Goal: Information Seeking & Learning: Learn about a topic

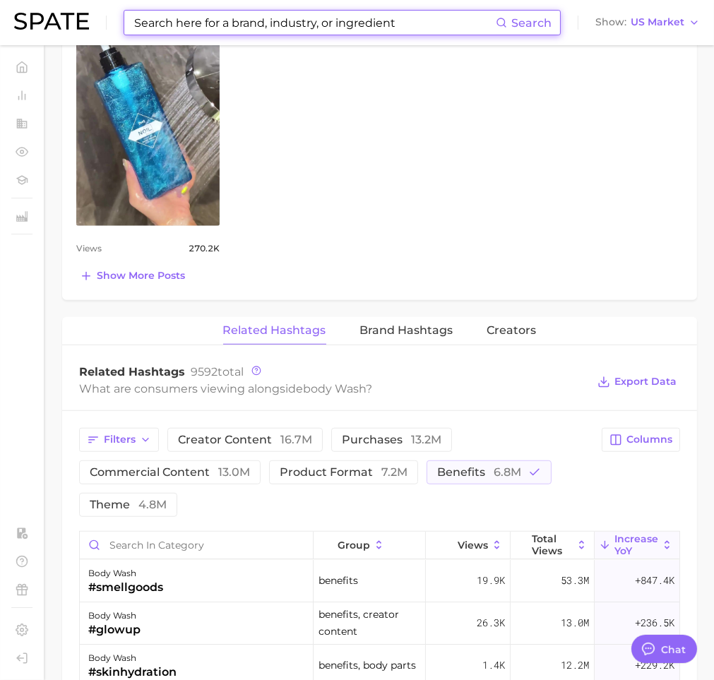
click at [433, 25] on input at bounding box center [314, 23] width 363 height 24
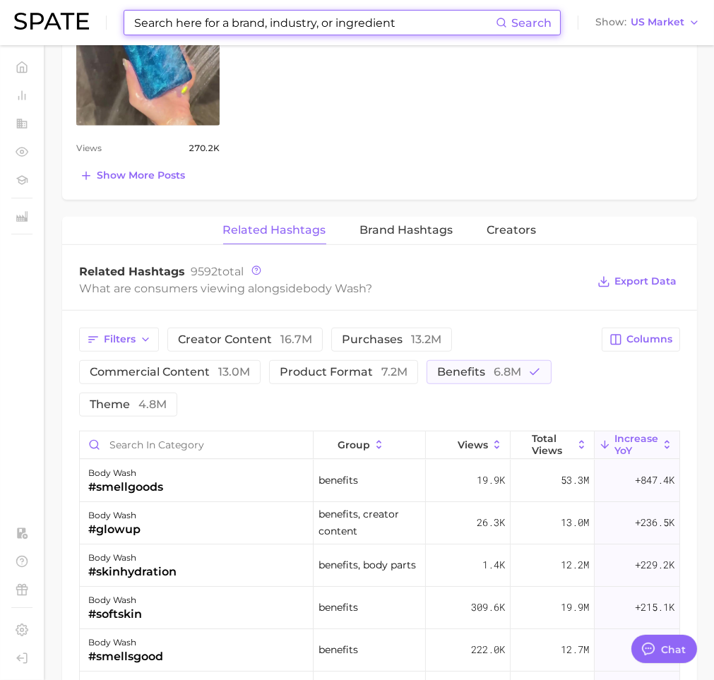
scroll to position [1103, 0]
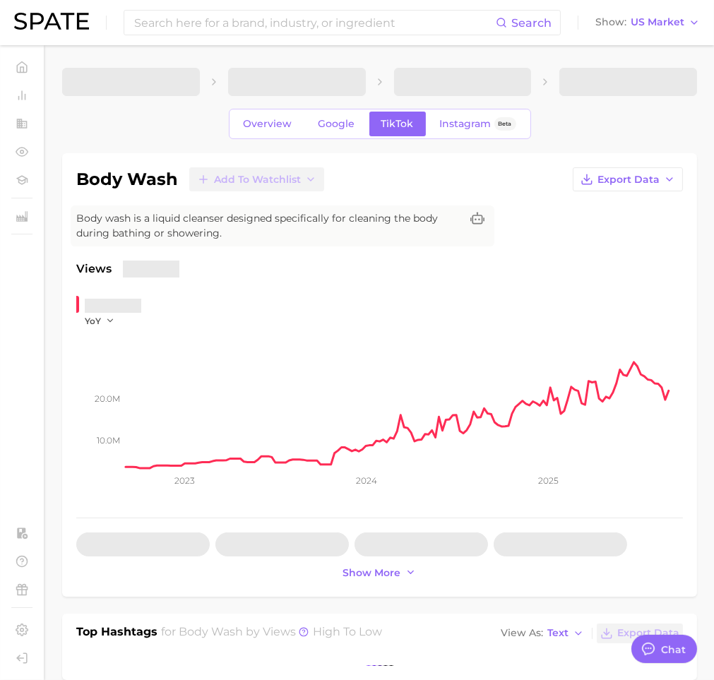
type textarea "x"
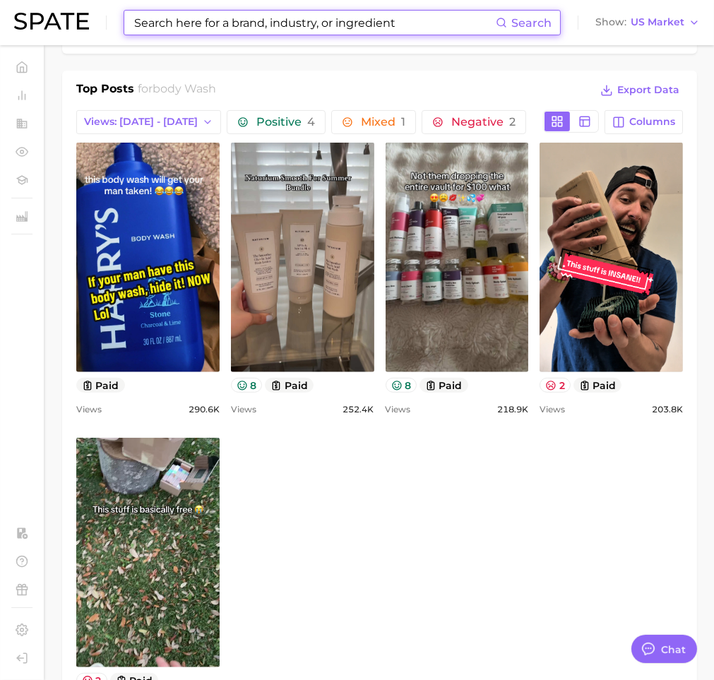
click at [433, 25] on input at bounding box center [314, 23] width 363 height 24
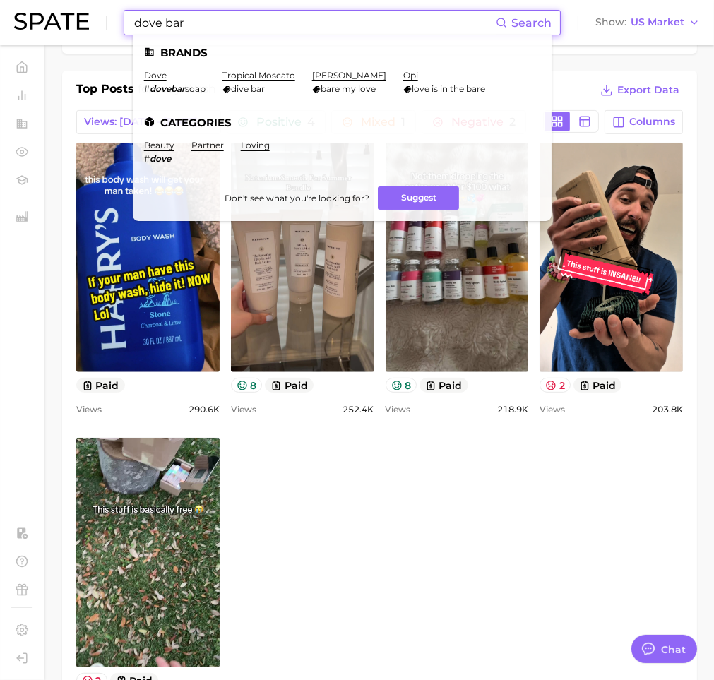
type input "dove bar"
click at [179, 90] on em "dovebar" at bounding box center [167, 88] width 35 height 11
click at [156, 71] on link "dove" at bounding box center [155, 75] width 23 height 11
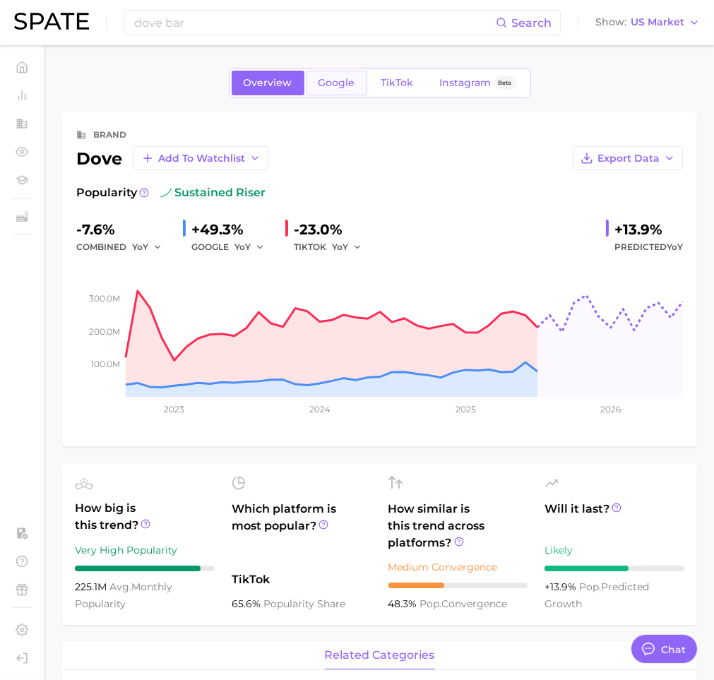
click at [338, 83] on span "Google" at bounding box center [336, 83] width 37 height 12
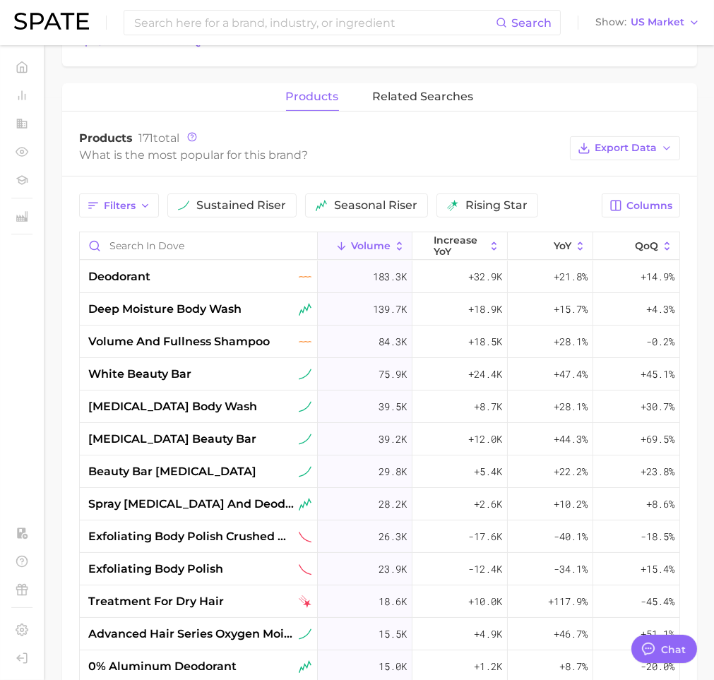
scroll to position [694, 0]
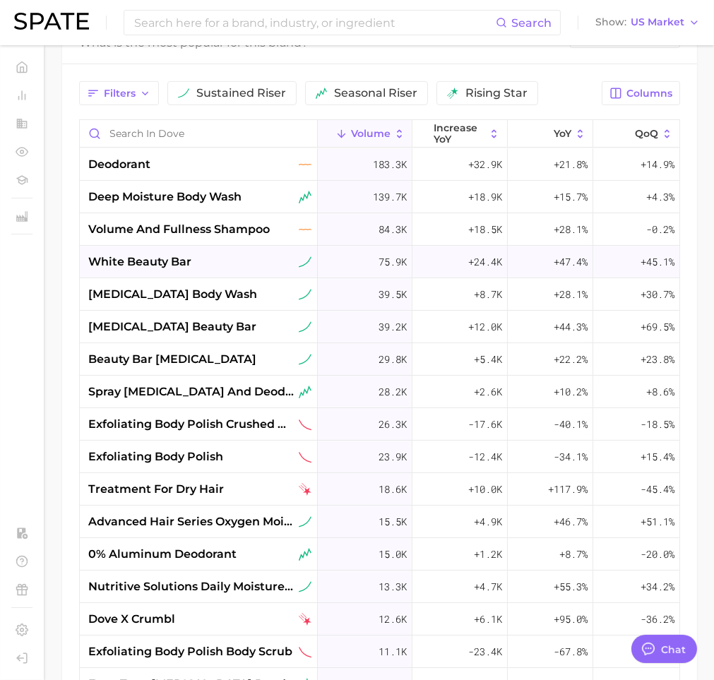
click at [205, 260] on div "white beauty bar" at bounding box center [199, 261] width 223 height 17
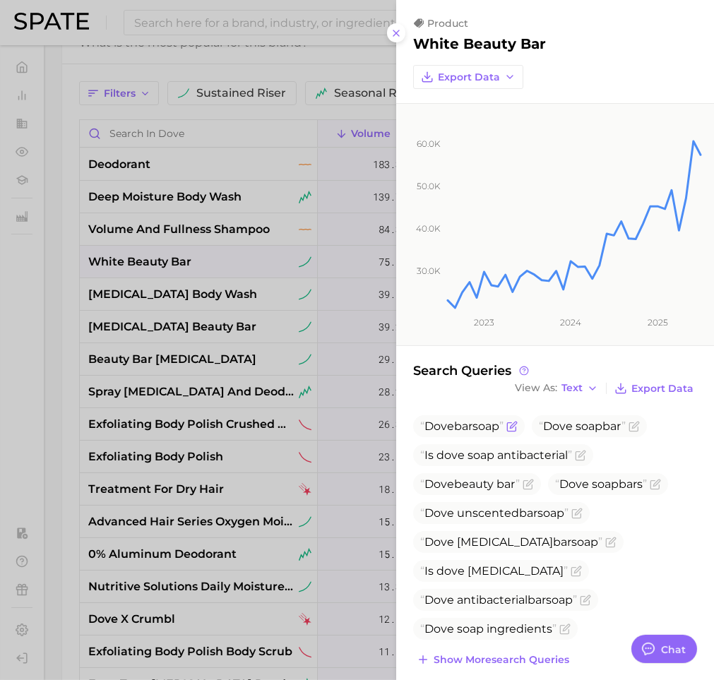
click at [463, 426] on span "bar" at bounding box center [463, 425] width 18 height 13
click at [487, 426] on span "Dove bar soap" at bounding box center [461, 425] width 83 height 13
copy span "Dove bar soap"
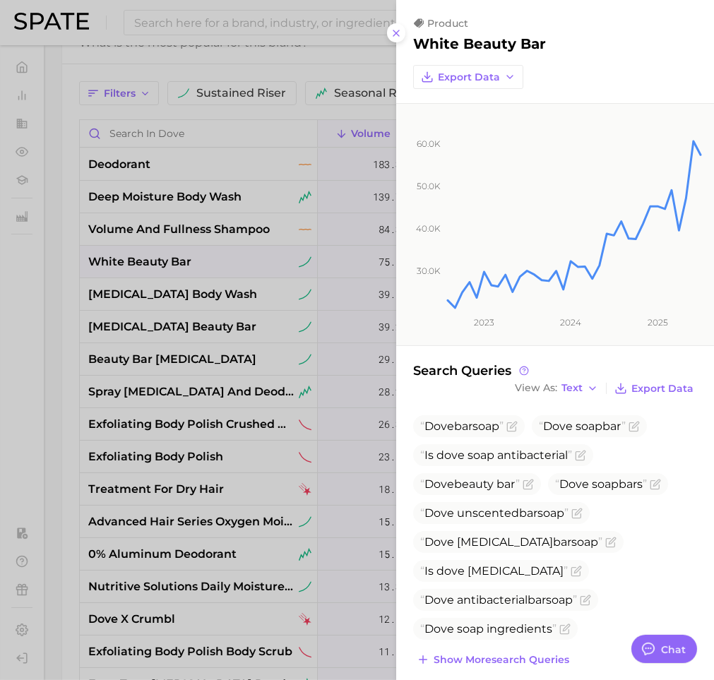
click at [283, 437] on div at bounding box center [357, 340] width 714 height 680
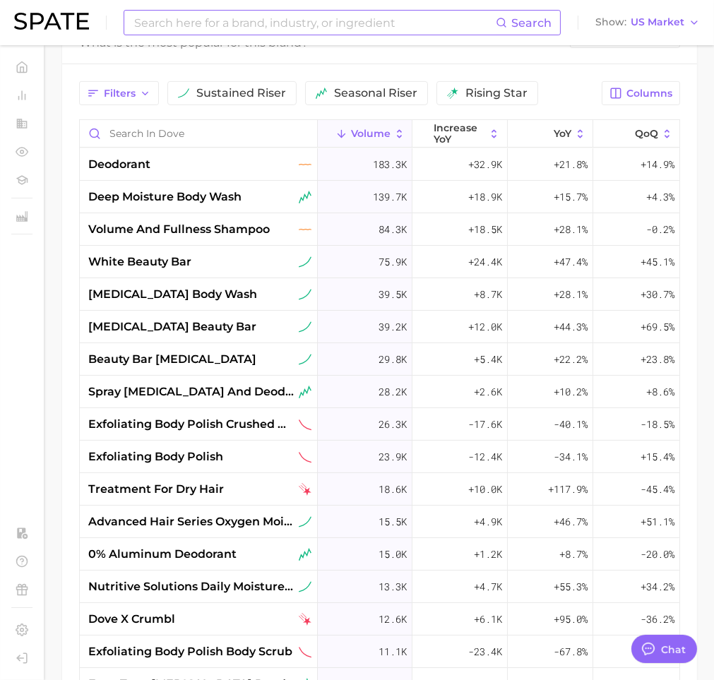
click at [375, 19] on input at bounding box center [314, 23] width 363 height 24
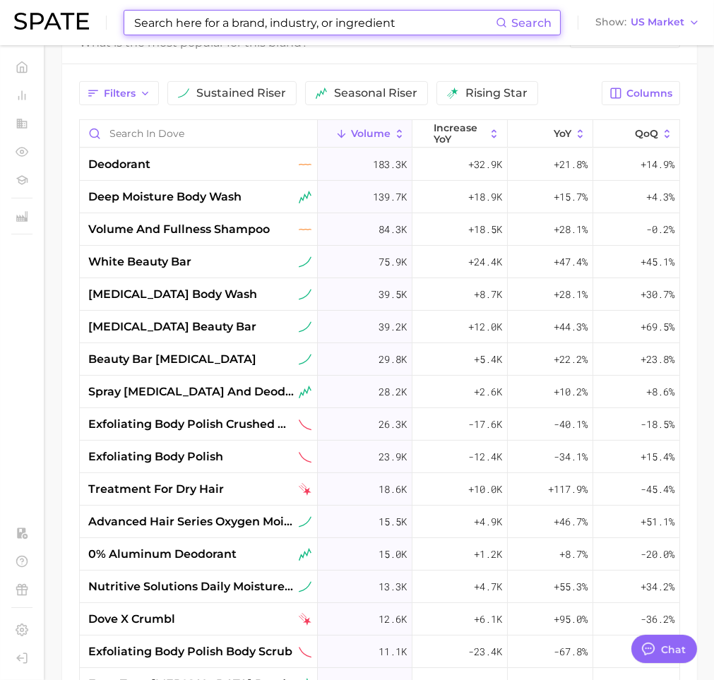
paste input "Dove bar soap"
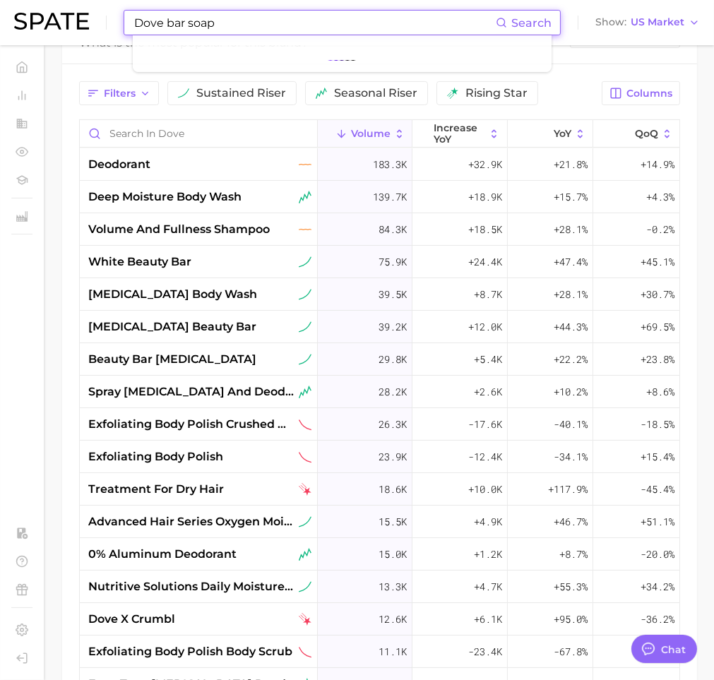
type input "Dove bar soap"
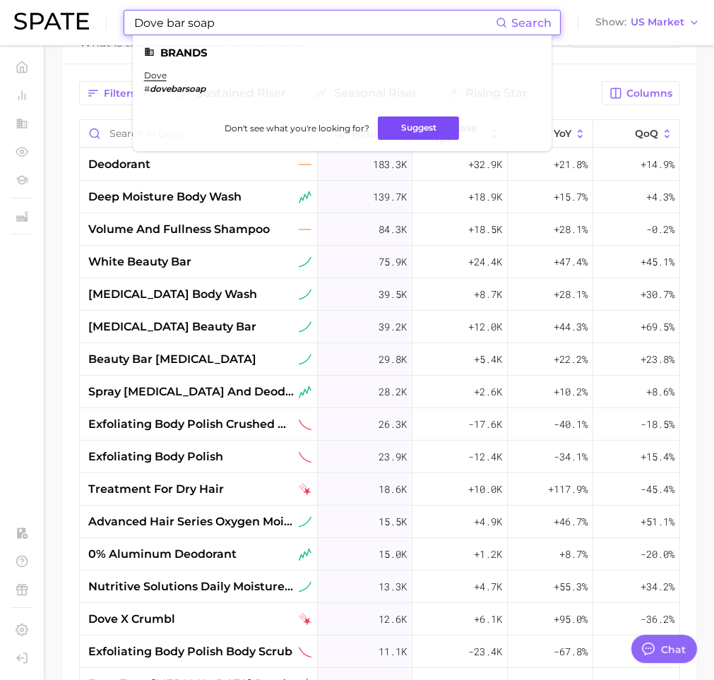
click at [398, 119] on button "Suggest" at bounding box center [418, 128] width 81 height 23
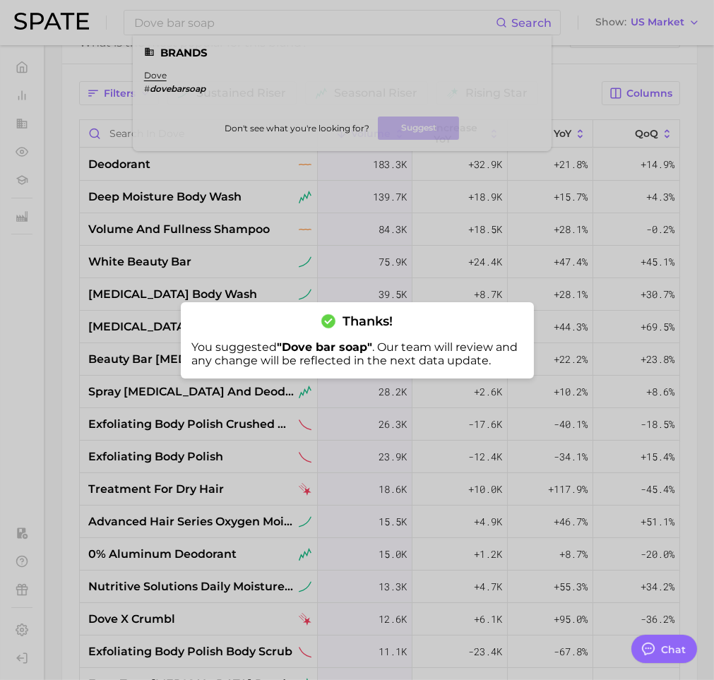
click at [245, 152] on div at bounding box center [357, 340] width 714 height 680
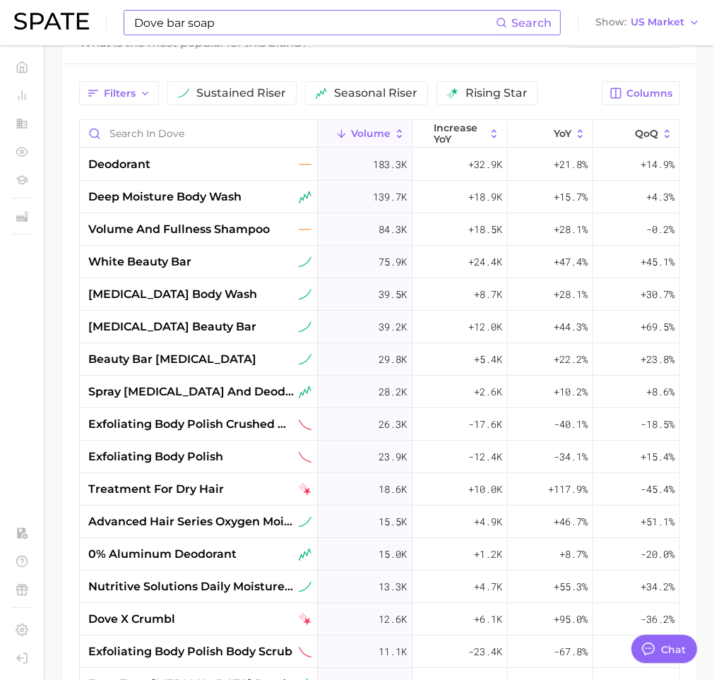
click at [223, 30] on input "Dove bar soap" at bounding box center [314, 23] width 363 height 24
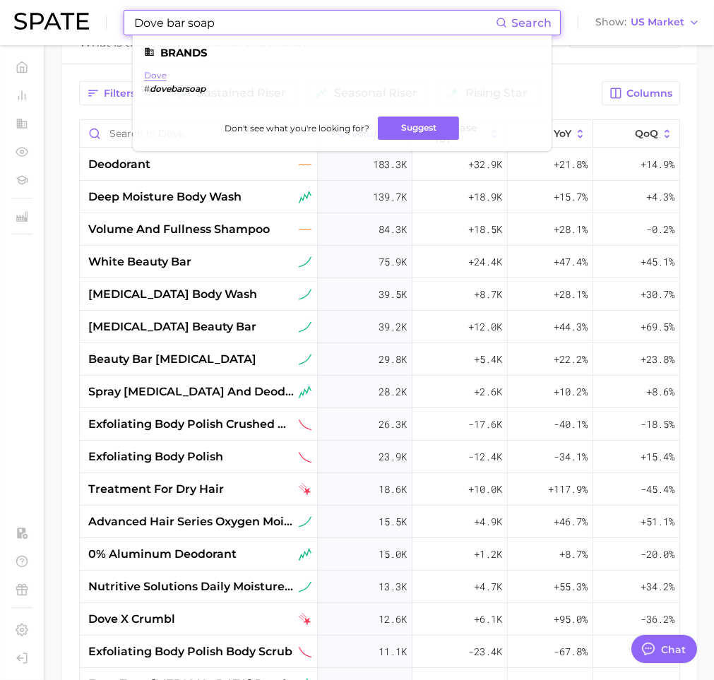
click at [148, 76] on link "dove" at bounding box center [155, 75] width 23 height 11
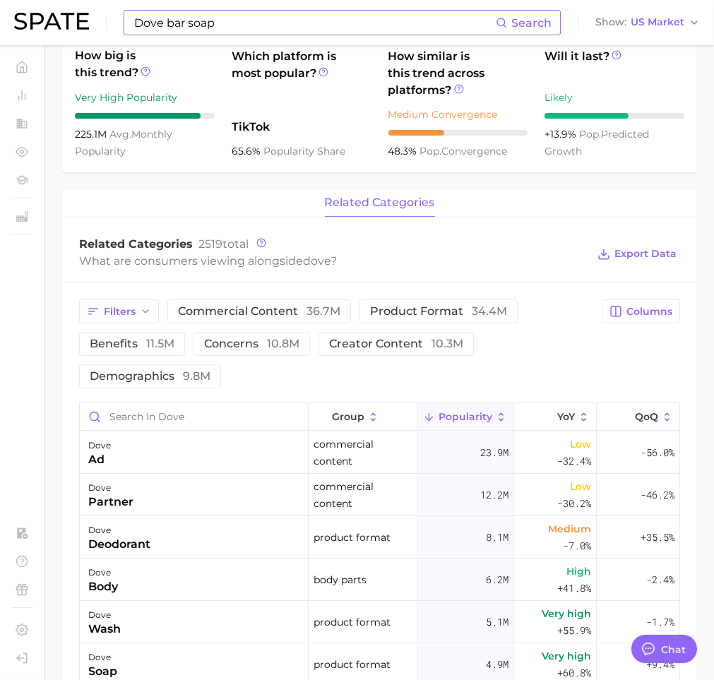
scroll to position [465, 0]
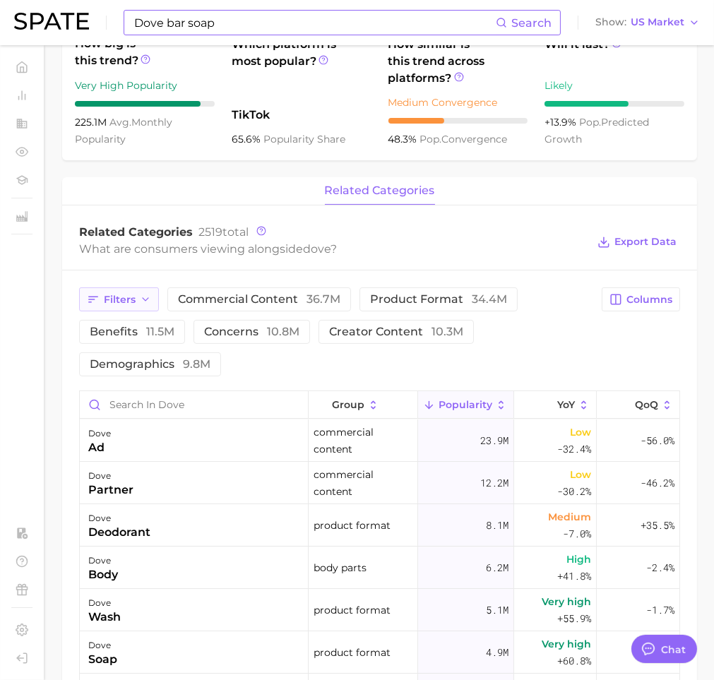
click at [121, 306] on button "Filters" at bounding box center [119, 299] width 80 height 24
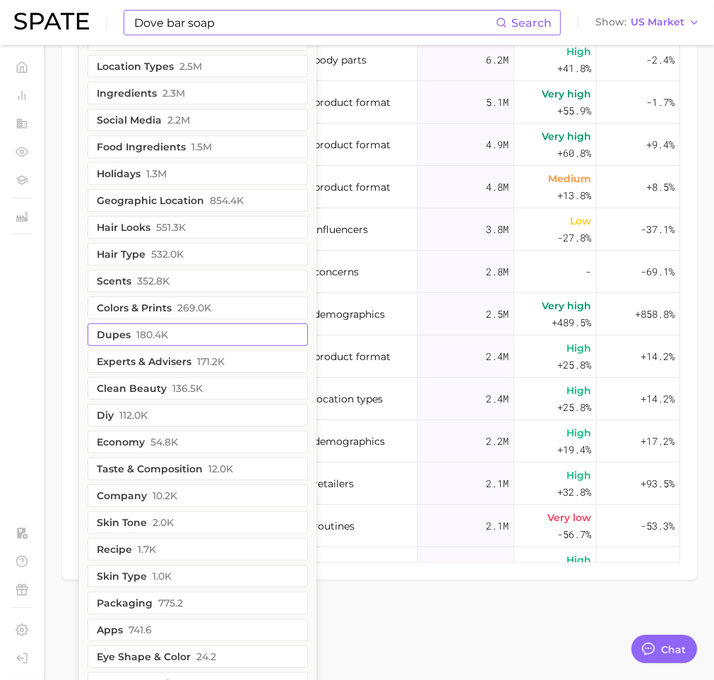
scroll to position [993, 0]
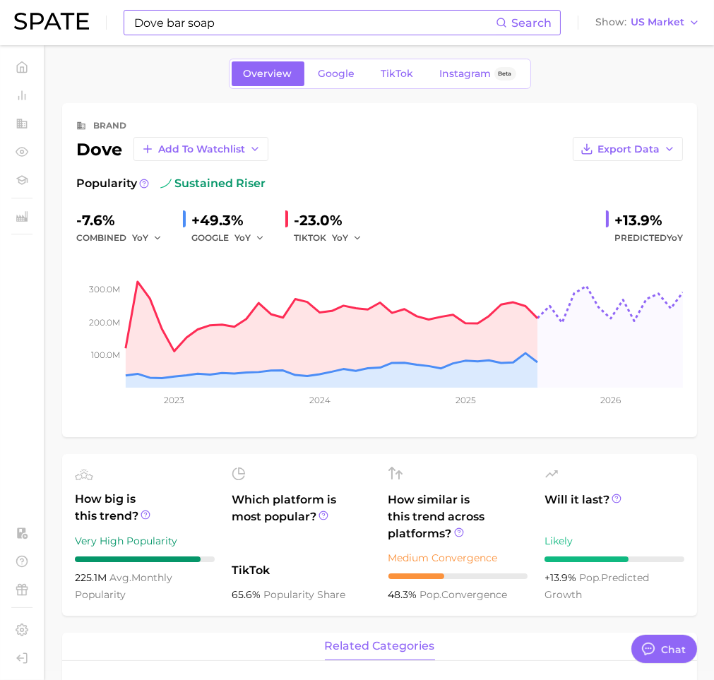
scroll to position [0, 0]
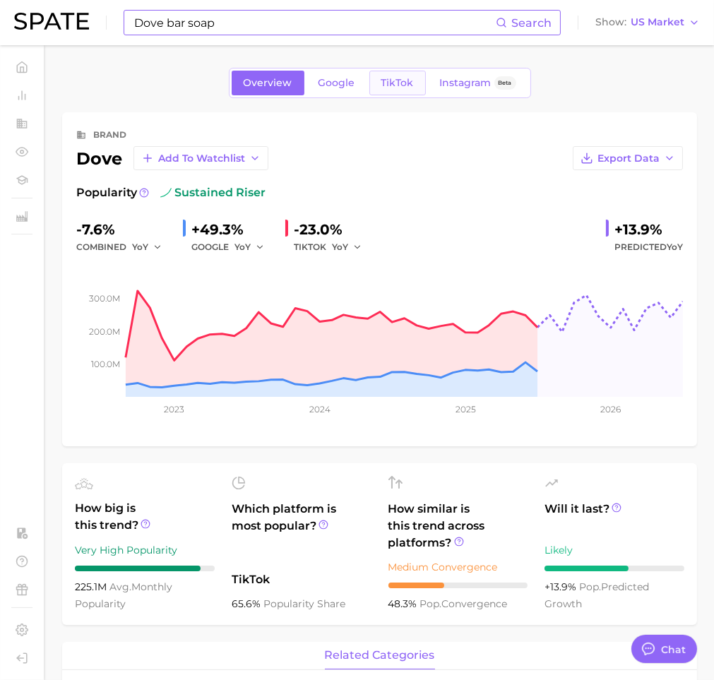
click at [395, 74] on link "TikTok" at bounding box center [397, 83] width 56 height 25
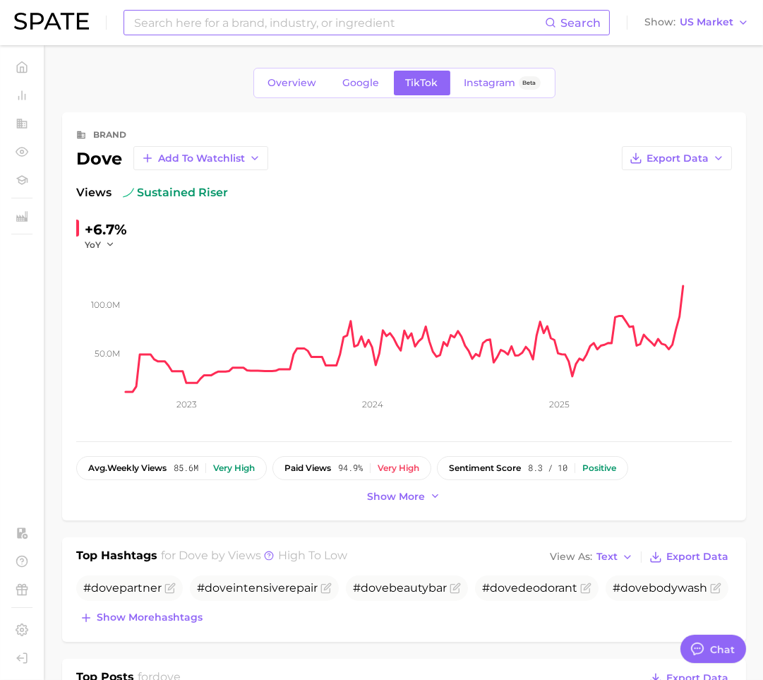
type textarea "x"
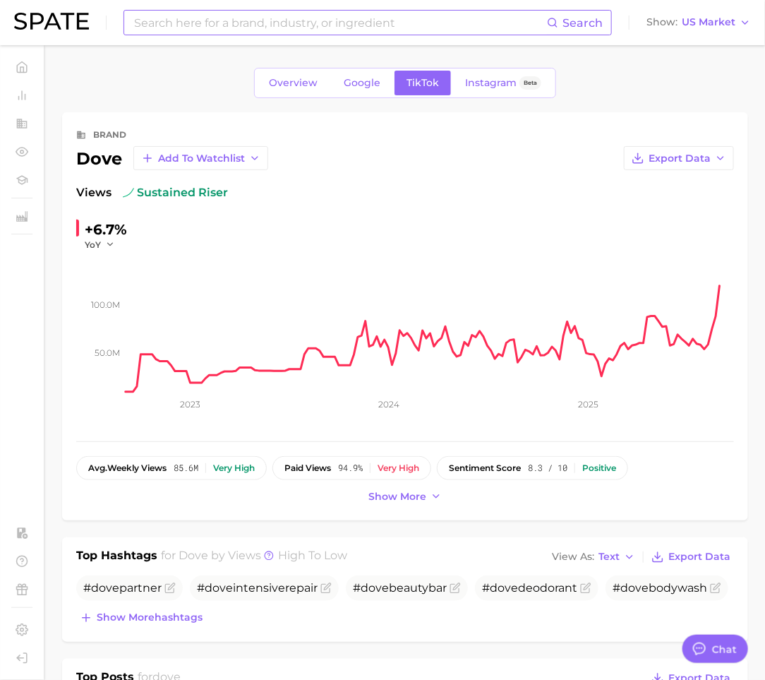
scroll to position [115, 0]
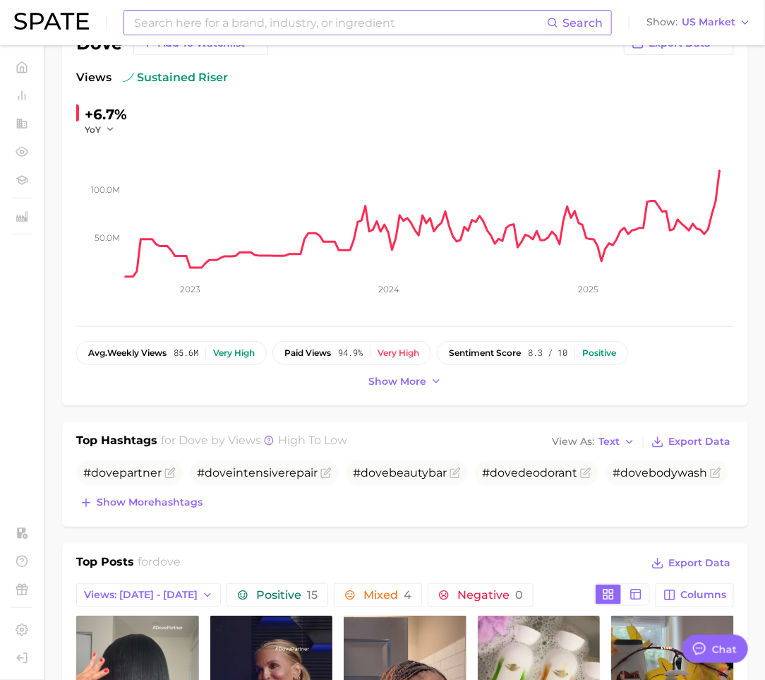
click at [401, 389] on div "brand dove Add to Watchlist Export Data Views sustained riser +6.7% YoY 50.0m 1…" at bounding box center [405, 201] width 686 height 408
click at [417, 376] on span "Show more" at bounding box center [398, 382] width 58 height 12
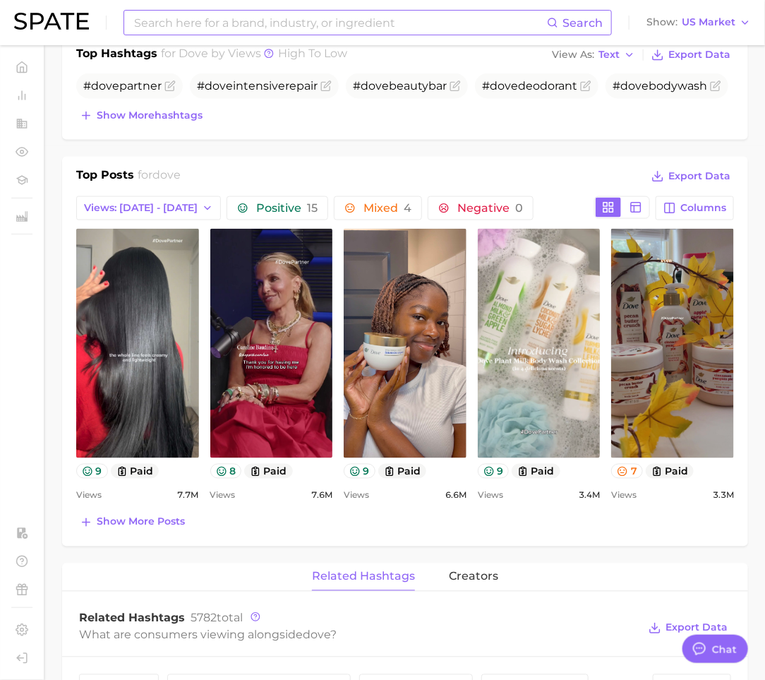
scroll to position [576, 0]
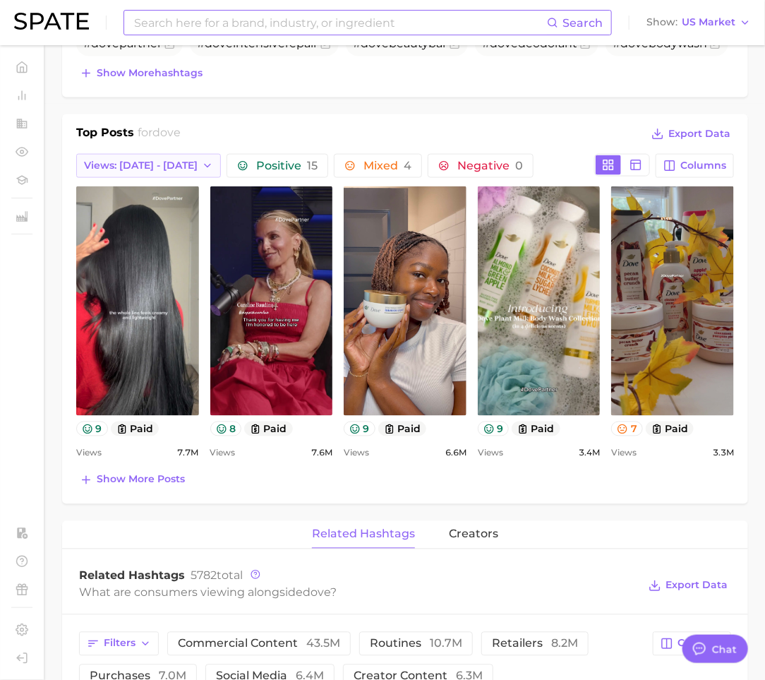
click at [140, 171] on button "Views: [DATE] - [DATE]" at bounding box center [148, 166] width 145 height 24
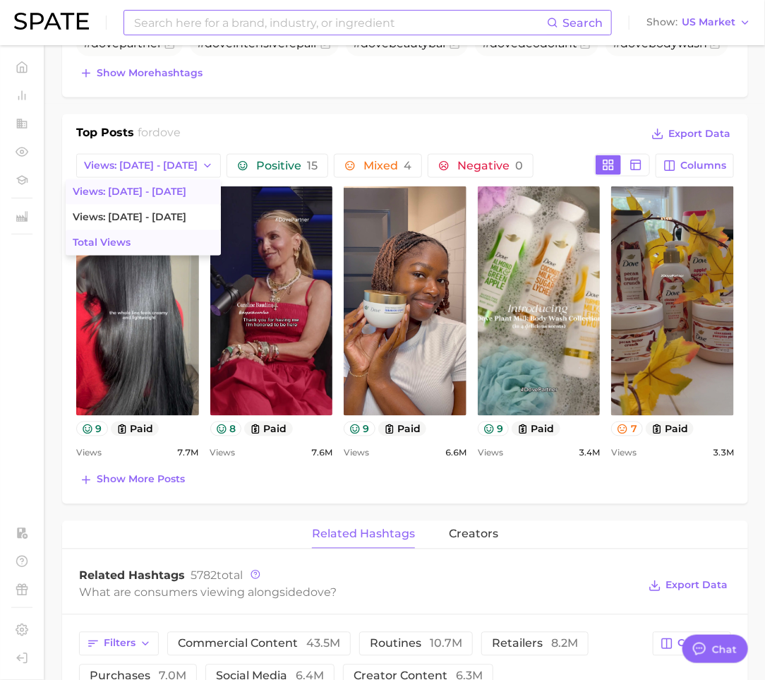
click at [114, 234] on button "Total Views" at bounding box center [143, 242] width 155 height 25
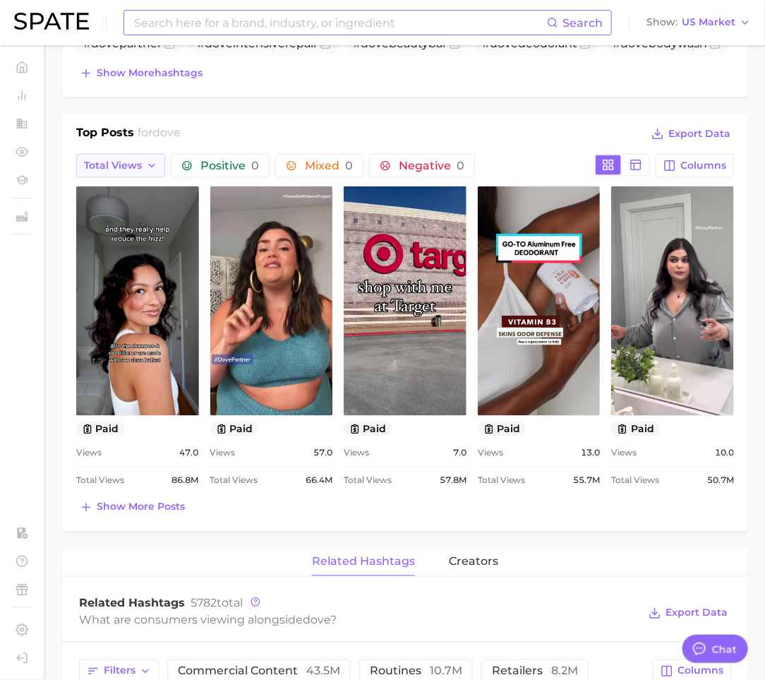
scroll to position [0, 0]
click at [157, 162] on button "Total Views" at bounding box center [120, 166] width 89 height 24
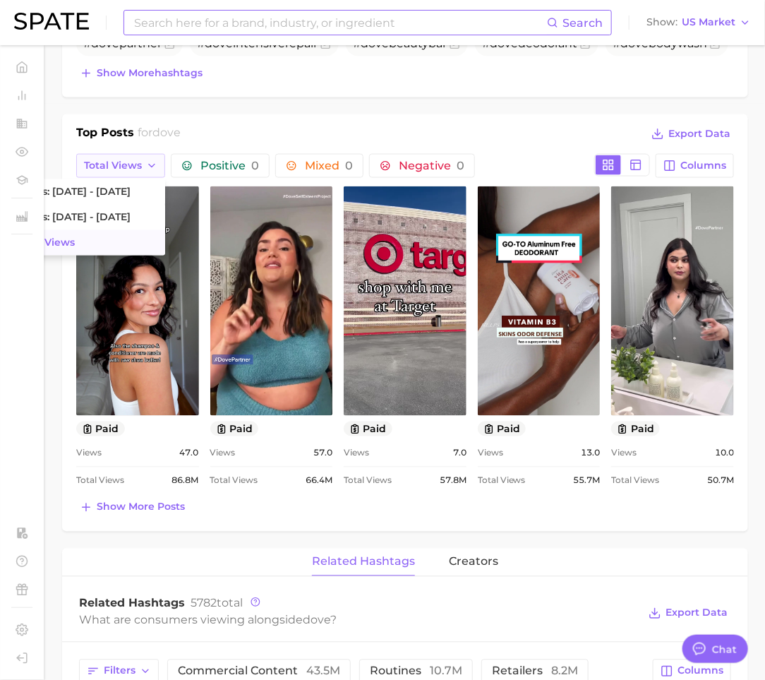
click at [144, 157] on button "Total Views" at bounding box center [120, 166] width 89 height 24
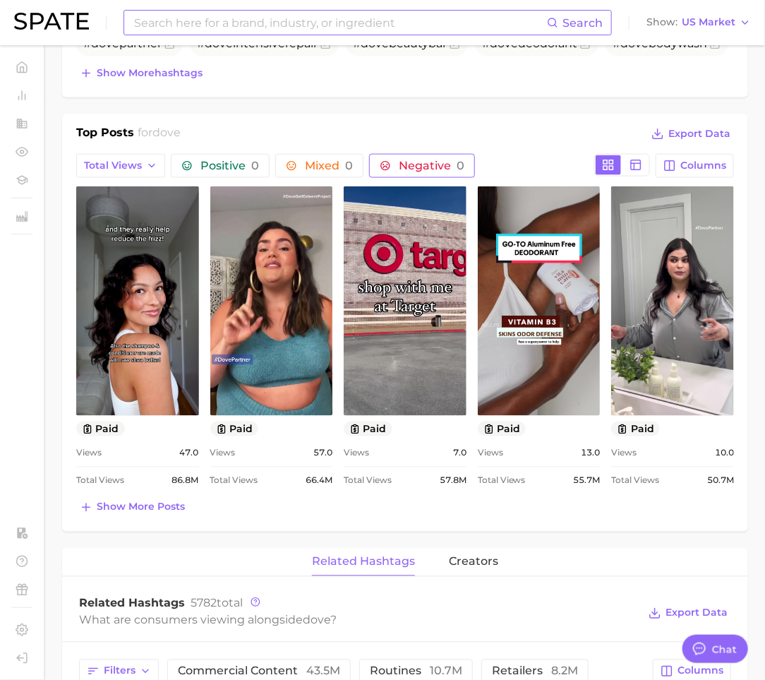
click at [419, 160] on span "Negative 0" at bounding box center [432, 165] width 66 height 11
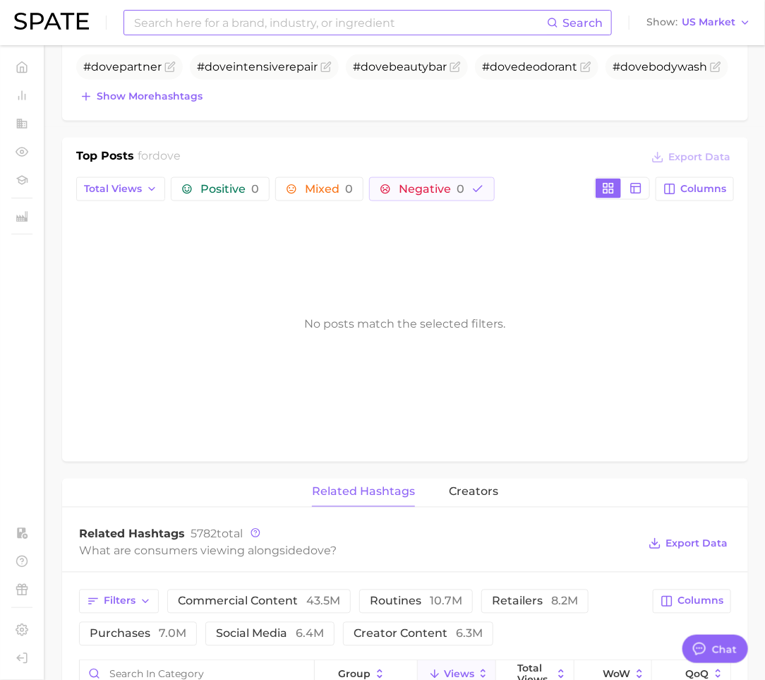
scroll to position [551, 0]
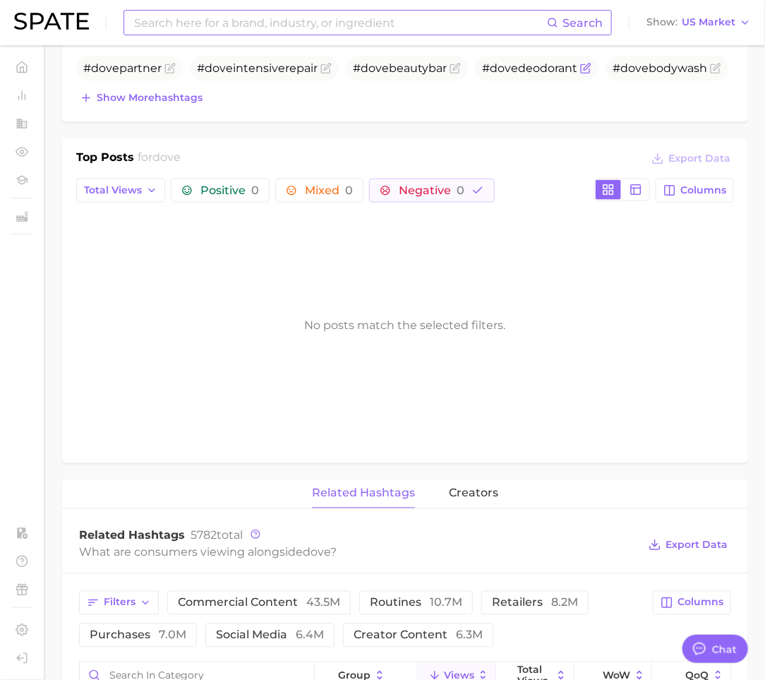
click at [552, 68] on span "# dove deodorant" at bounding box center [529, 67] width 95 height 13
click at [428, 61] on span "# dove beautybar" at bounding box center [400, 67] width 94 height 13
click at [454, 64] on icon "Flag as miscategorized or irrelevant" at bounding box center [456, 67] width 6 height 6
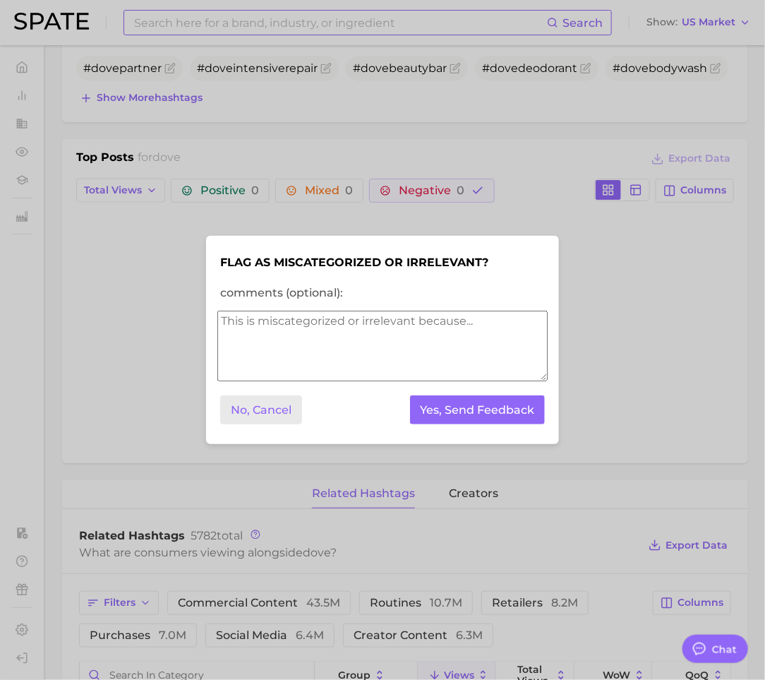
click at [258, 414] on button "No, Cancel" at bounding box center [261, 409] width 82 height 29
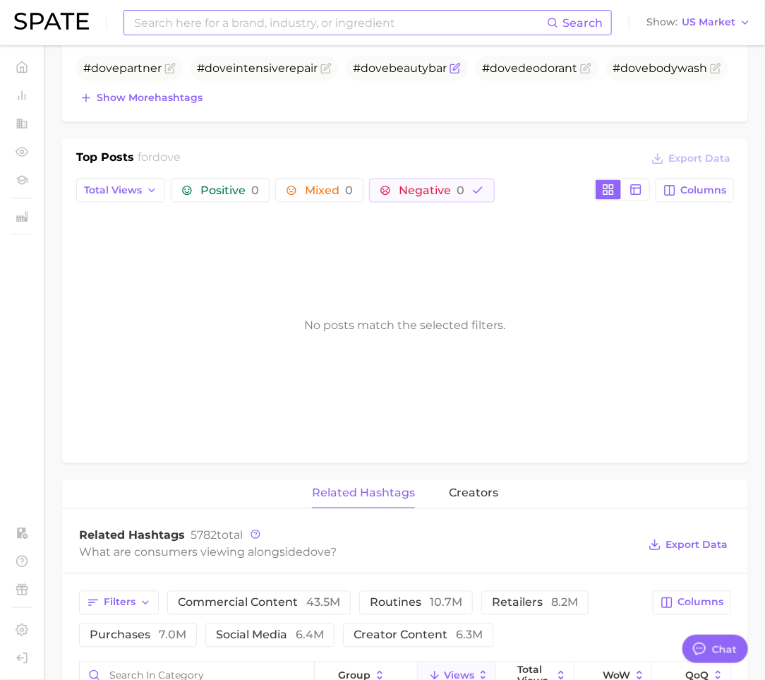
click at [409, 65] on span "# dove beautybar" at bounding box center [400, 67] width 94 height 13
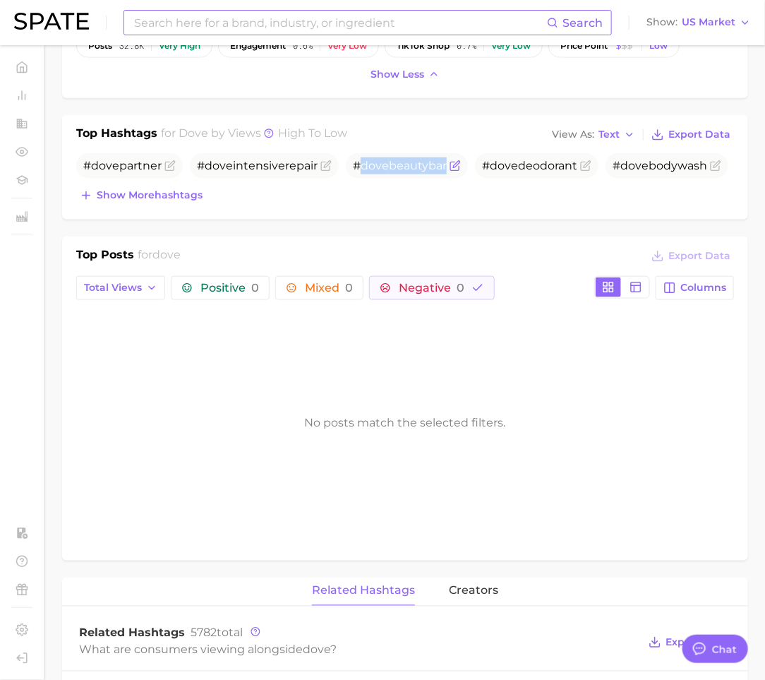
scroll to position [445, 0]
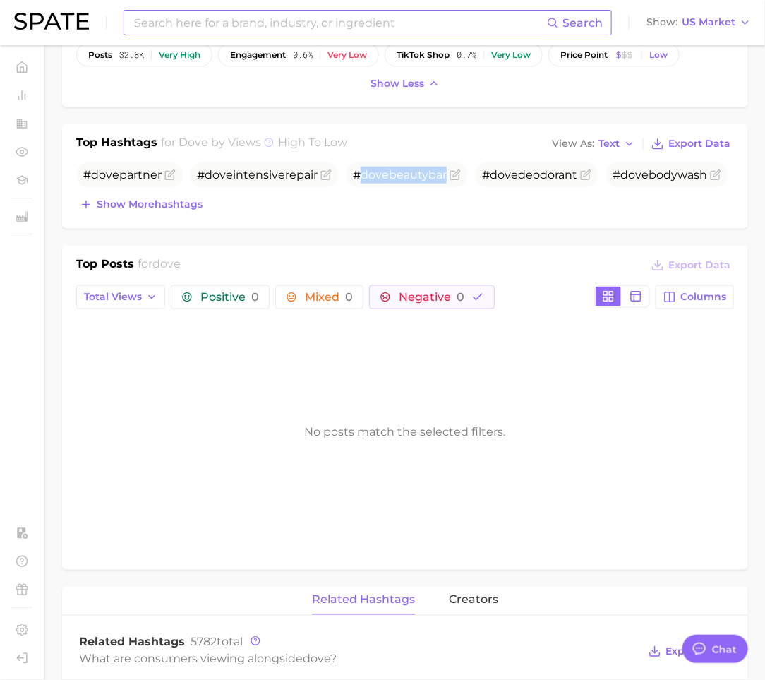
click at [270, 139] on icon at bounding box center [269, 143] width 10 height 10
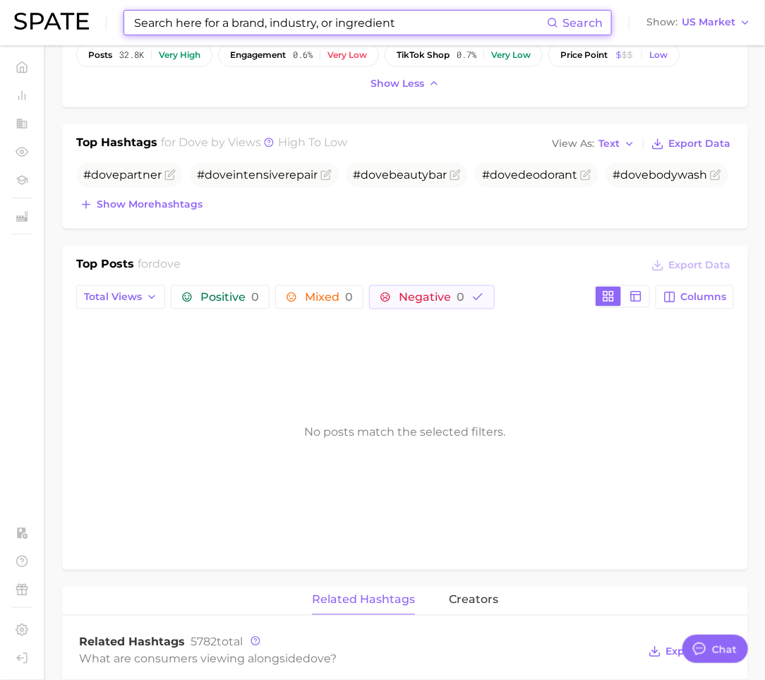
click at [185, 16] on input at bounding box center [340, 23] width 414 height 24
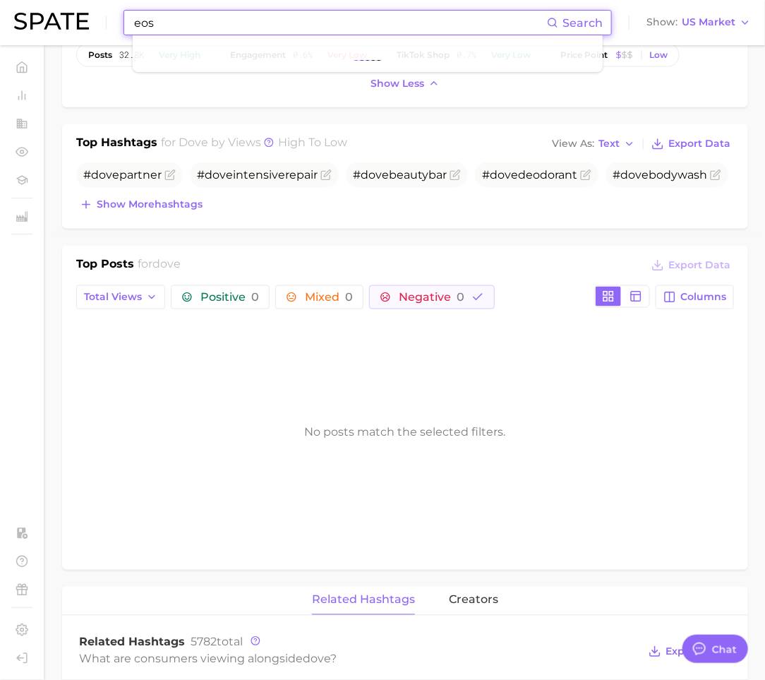
type input "eos"
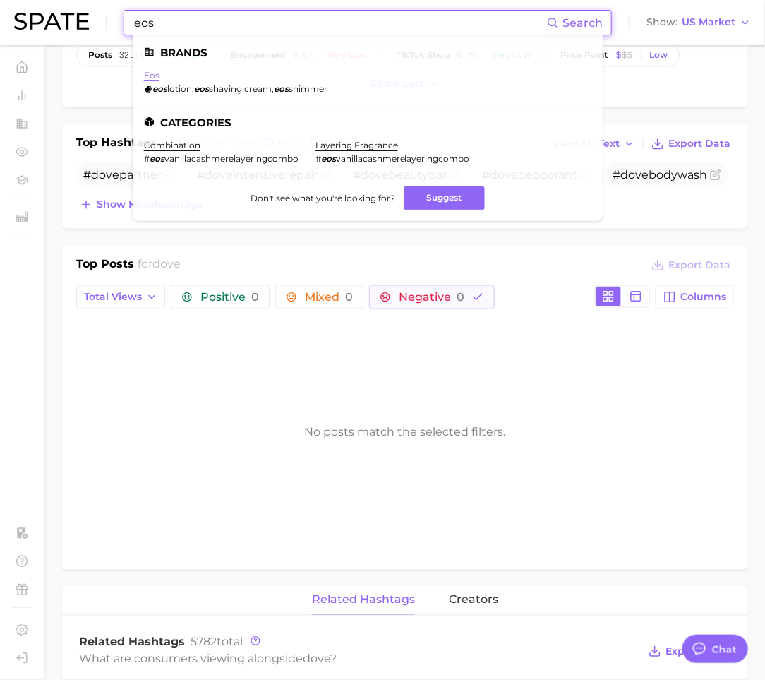
click at [150, 76] on link "eos" at bounding box center [152, 75] width 16 height 11
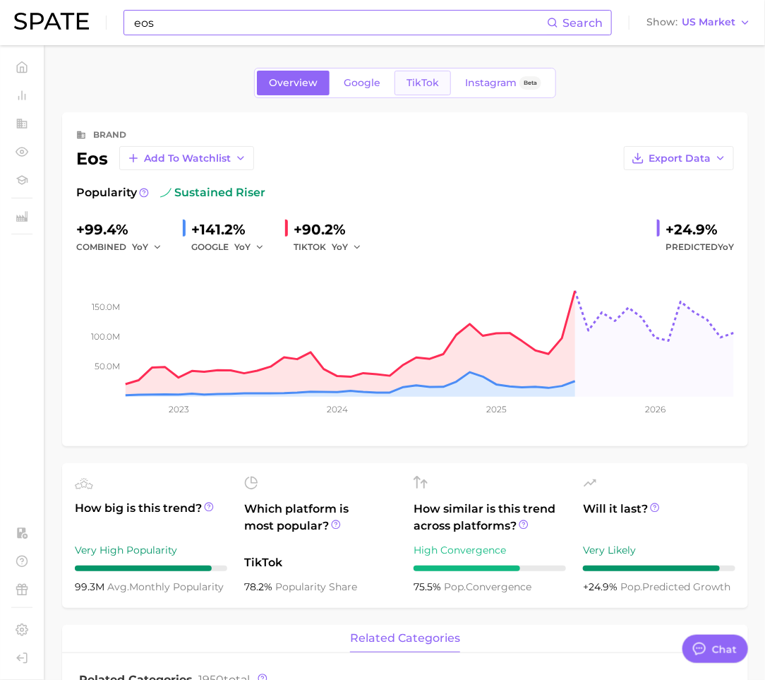
click at [421, 88] on link "TikTok" at bounding box center [423, 83] width 56 height 25
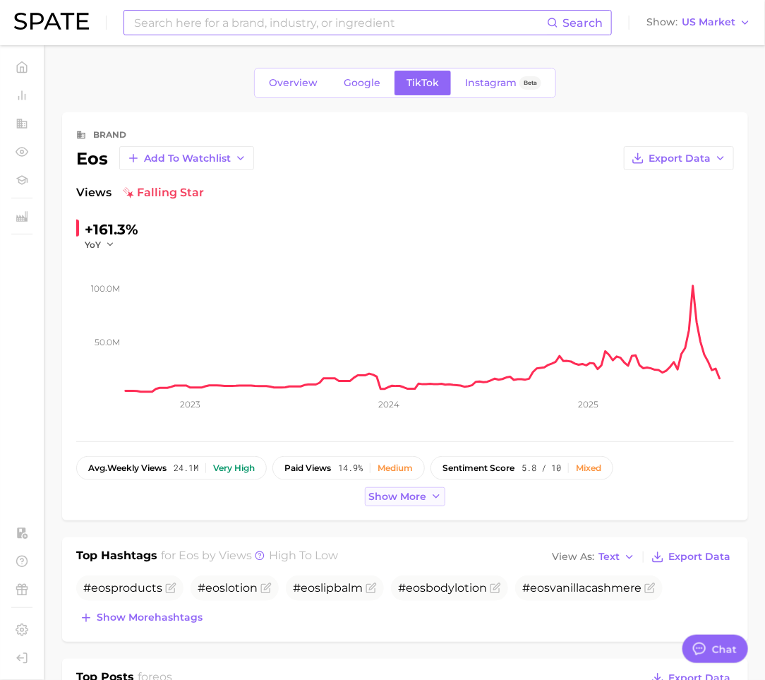
click at [400, 499] on span "Show more" at bounding box center [398, 497] width 58 height 12
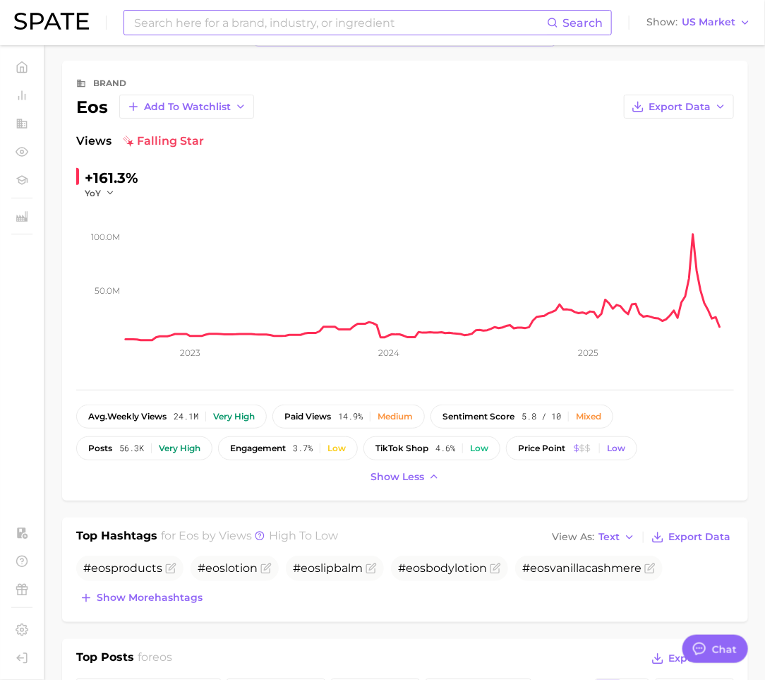
scroll to position [134, 0]
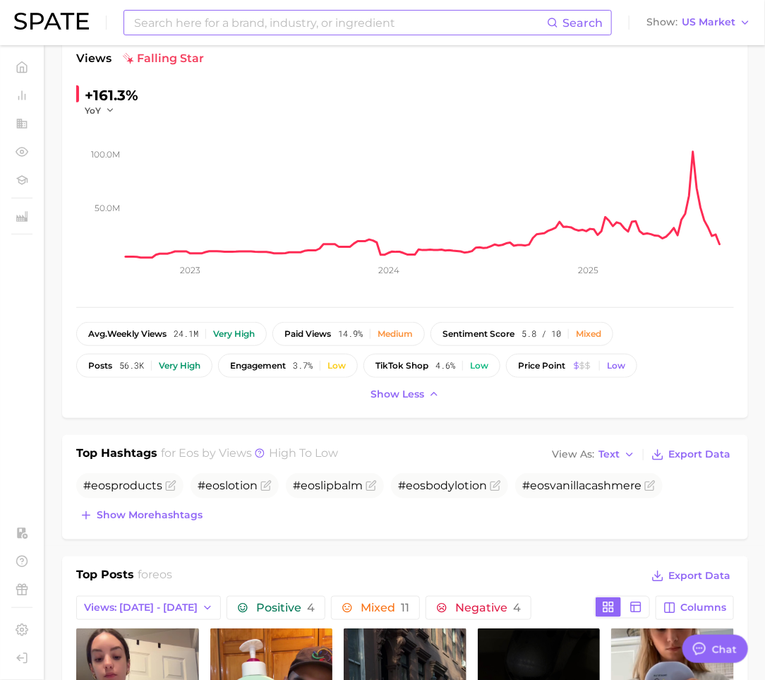
click at [489, 390] on div "Show less" at bounding box center [405, 394] width 658 height 19
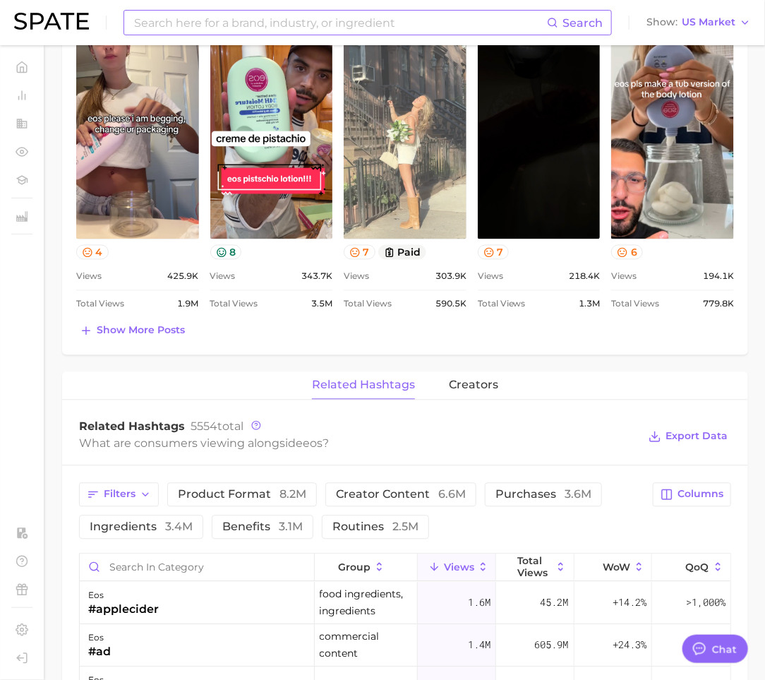
scroll to position [876, 0]
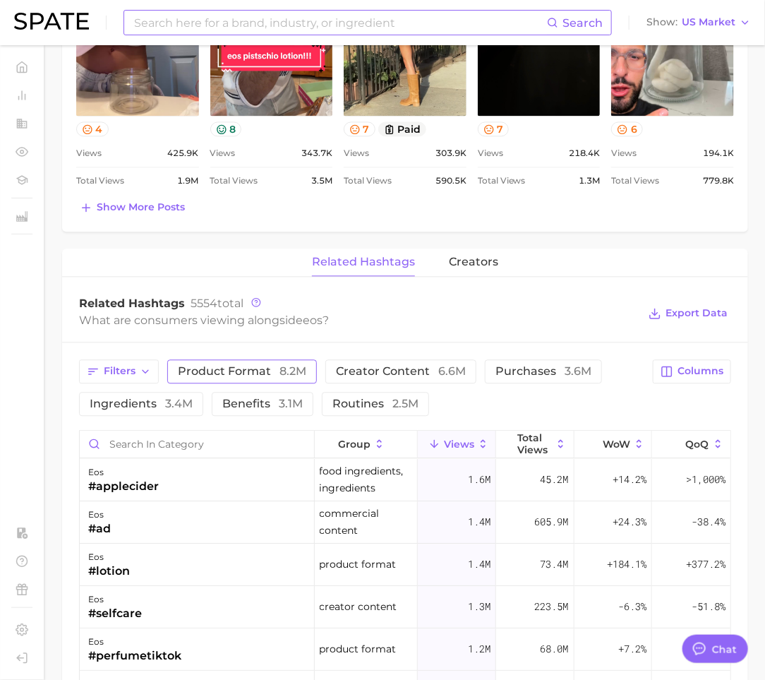
click at [270, 366] on span "product format 8.2m" at bounding box center [242, 371] width 129 height 11
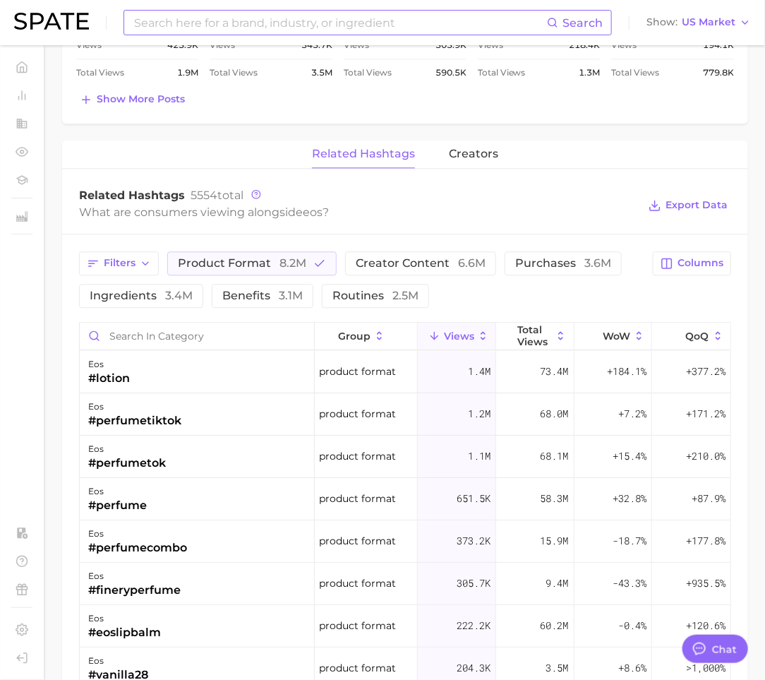
scroll to position [998, 0]
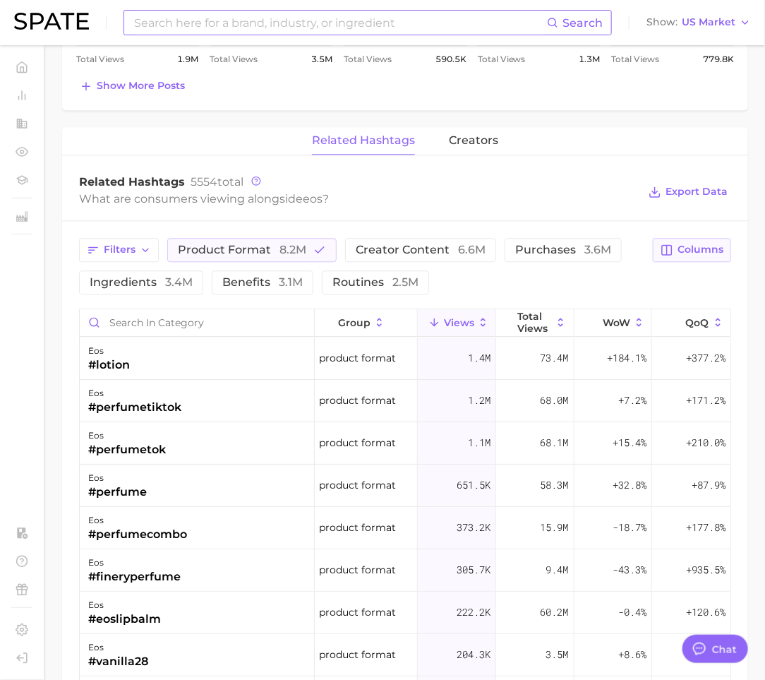
click at [689, 245] on span "Columns" at bounding box center [701, 250] width 46 height 12
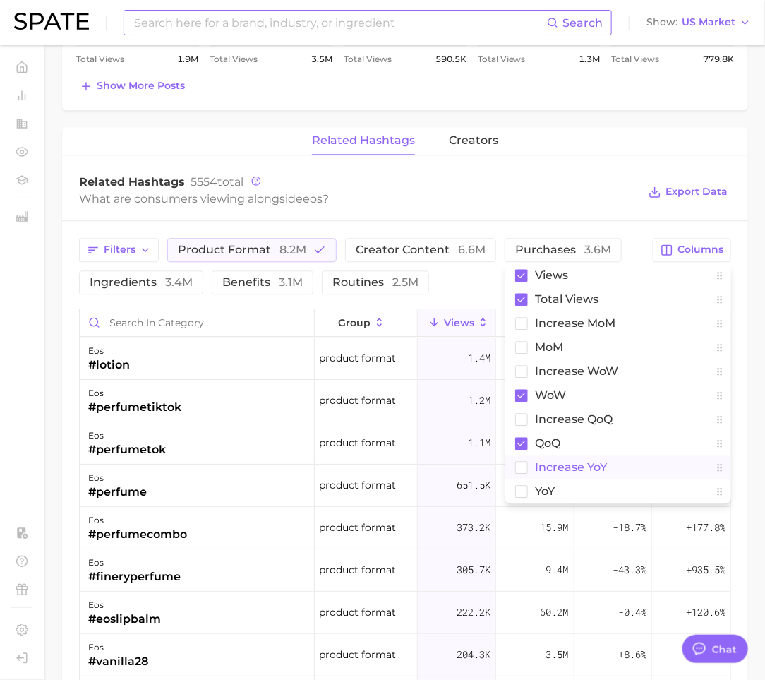
click at [563, 462] on span "increase YoY" at bounding box center [571, 467] width 72 height 12
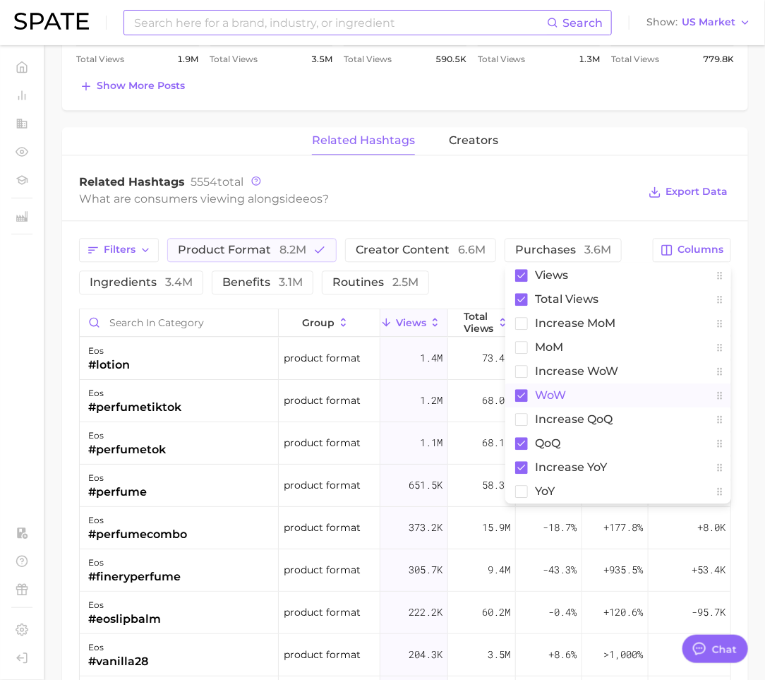
click at [579, 386] on button "WoW" at bounding box center [619, 395] width 226 height 24
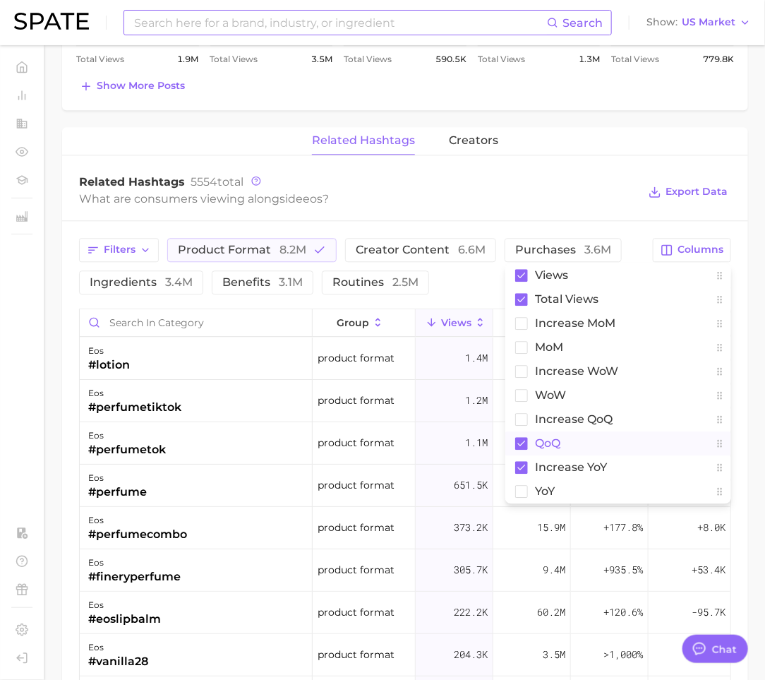
click at [566, 438] on button "QoQ" at bounding box center [619, 443] width 226 height 24
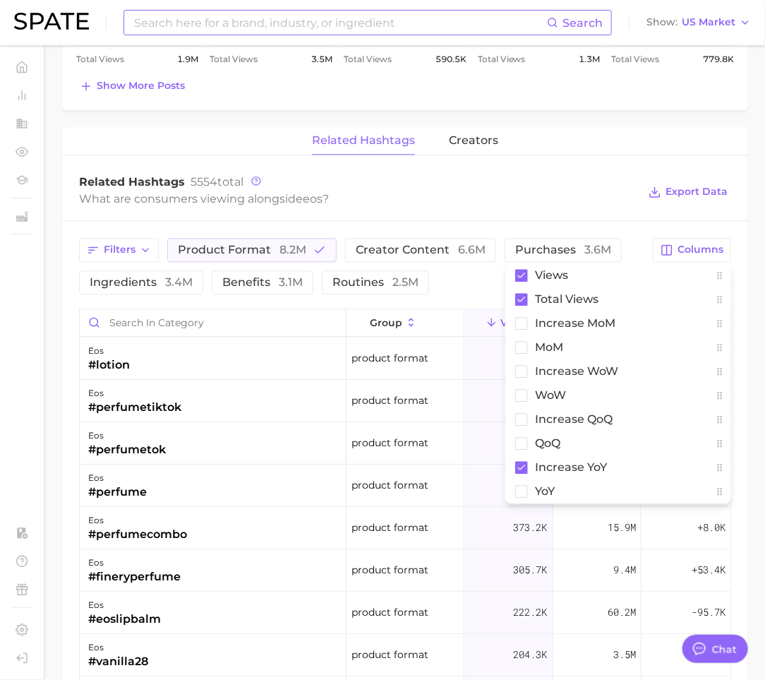
click at [640, 221] on div "Filters product format 8.2m creator content 6.6m purchases 3.6m ingredients 3.4…" at bounding box center [405, 613] width 686 height 784
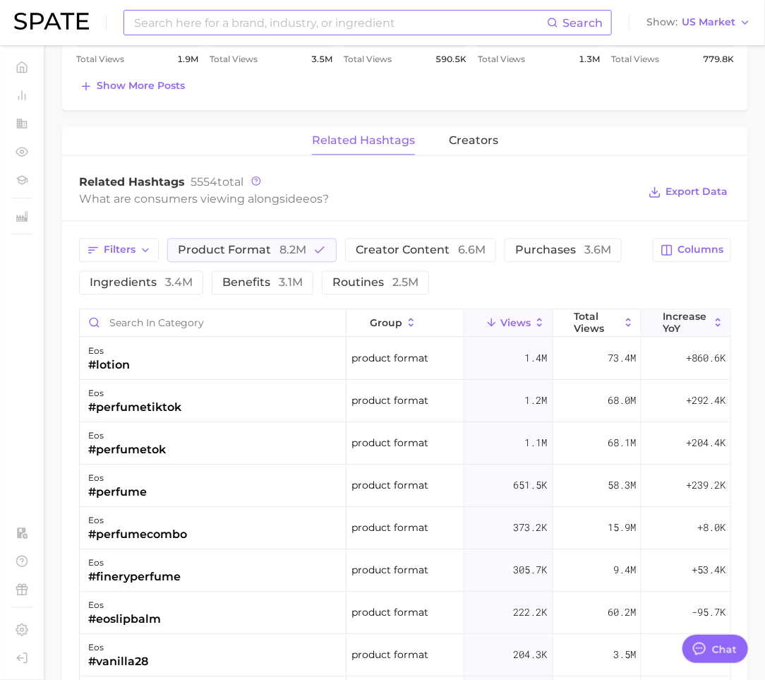
click at [679, 309] on button "increase YoY" at bounding box center [686, 323] width 89 height 28
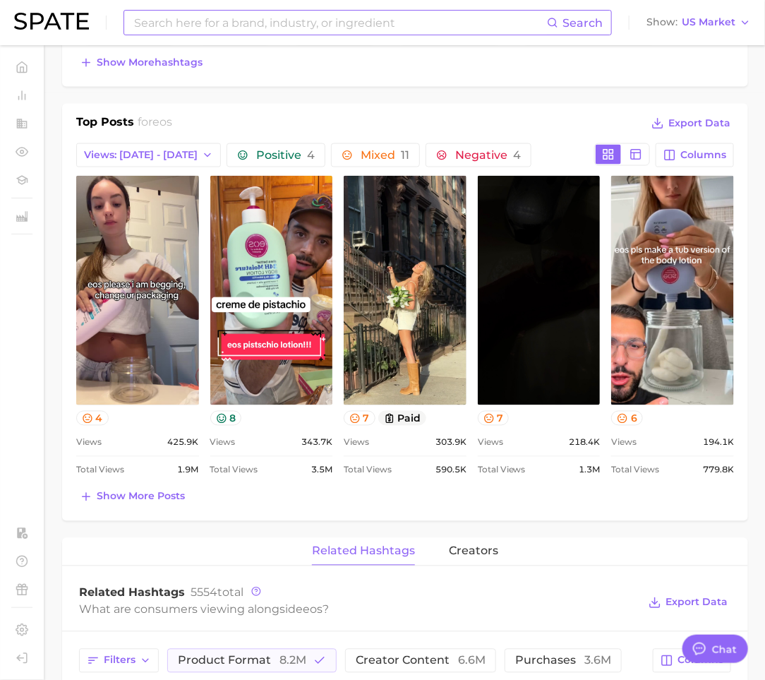
scroll to position [568, 0]
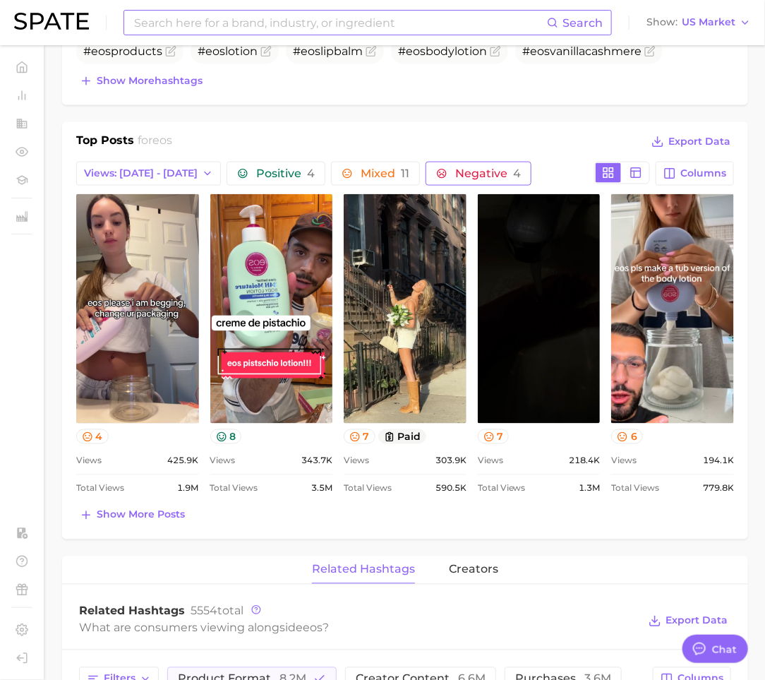
click at [460, 168] on span "Negative 4" at bounding box center [488, 173] width 66 height 11
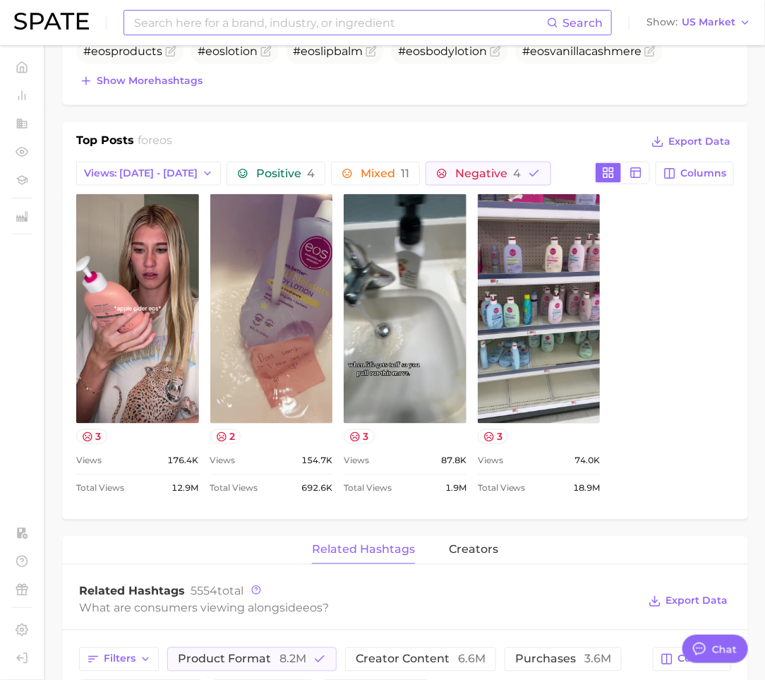
scroll to position [0, 0]
click at [145, 167] on span "Views: [DATE] - [DATE]" at bounding box center [141, 173] width 114 height 12
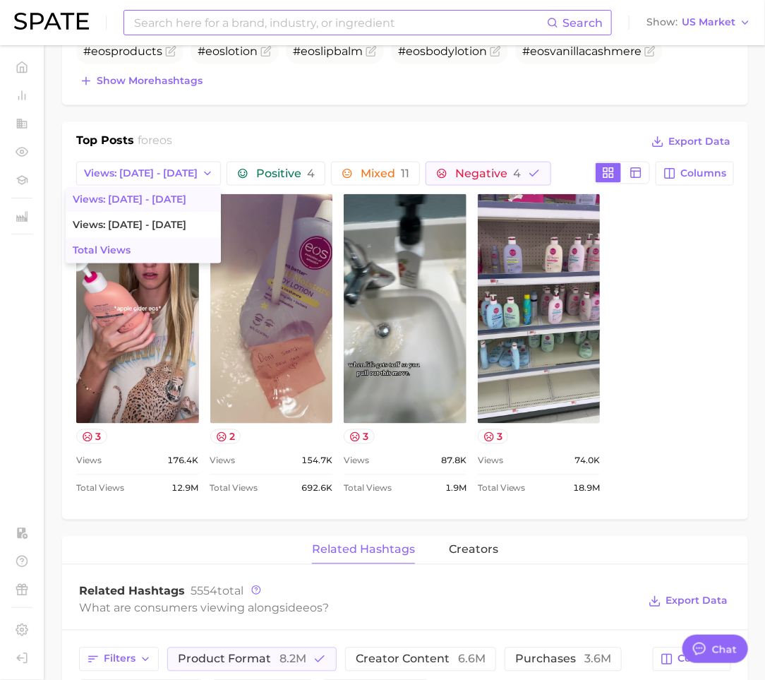
click at [128, 238] on button "Total Views" at bounding box center [143, 250] width 155 height 25
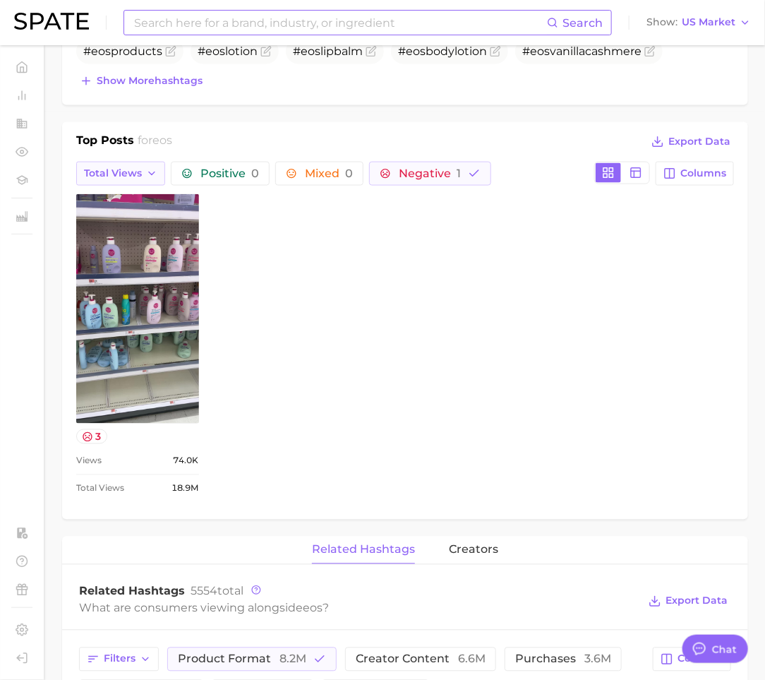
click at [112, 162] on button "Total Views" at bounding box center [120, 174] width 89 height 24
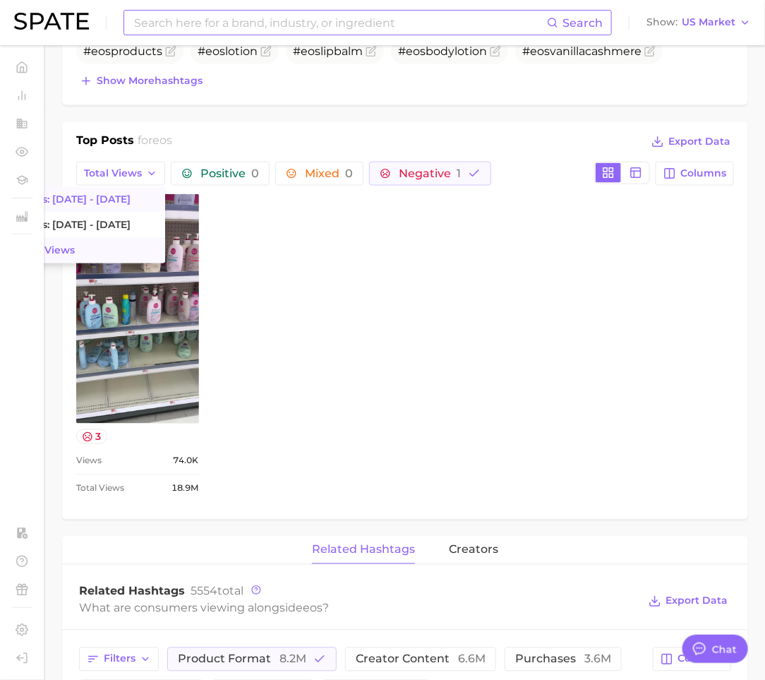
click at [117, 191] on button "Views: [DATE] - [DATE]" at bounding box center [87, 199] width 155 height 25
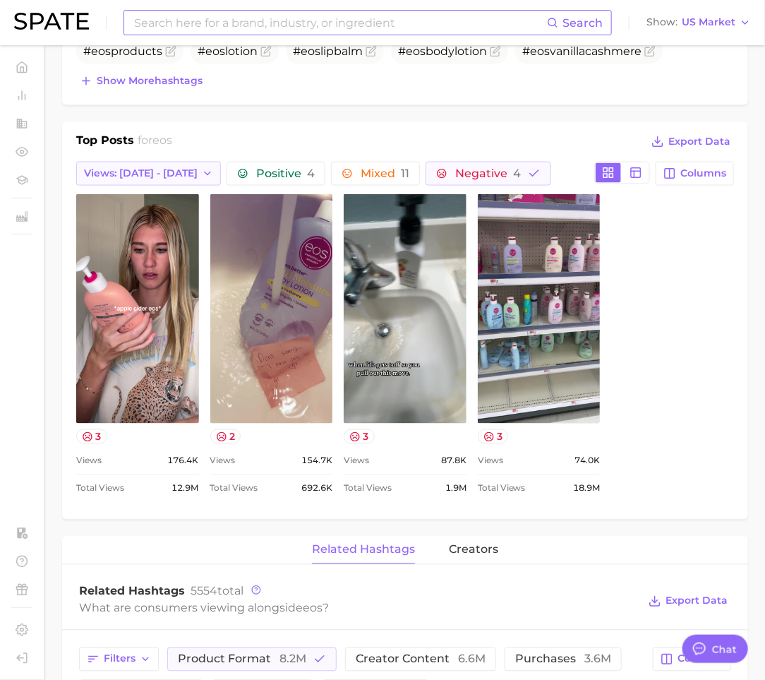
click at [151, 162] on button "Views: [DATE] - [DATE]" at bounding box center [148, 174] width 145 height 24
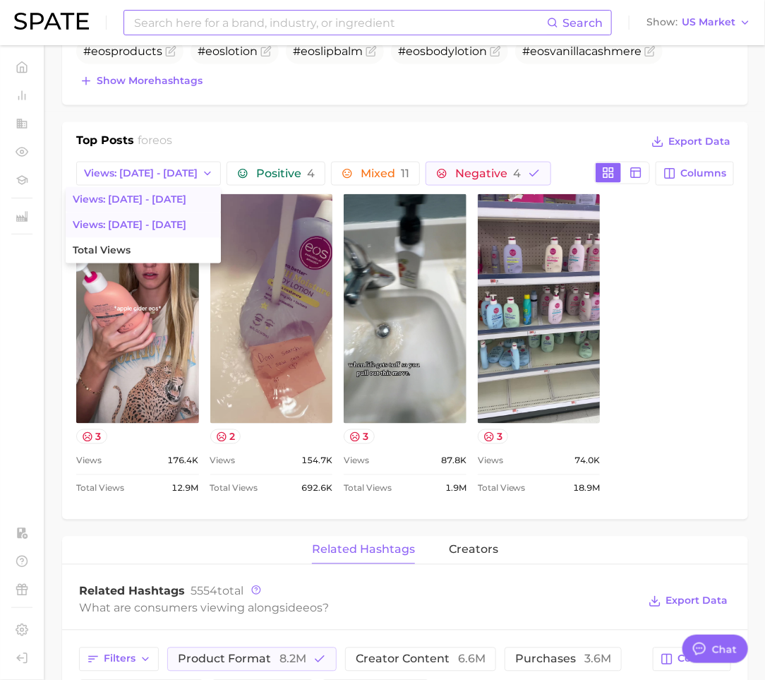
click at [120, 219] on span "Views: [DATE] - [DATE]" at bounding box center [130, 225] width 114 height 12
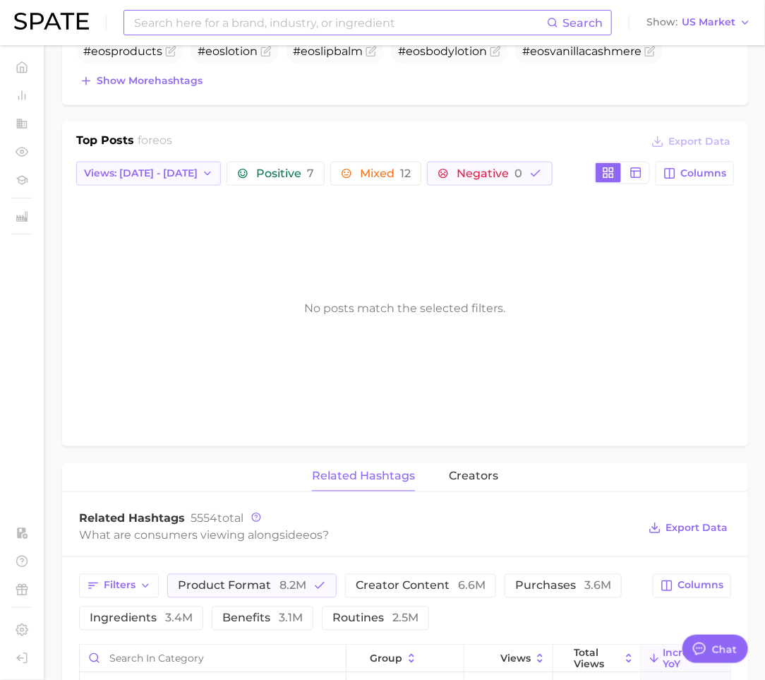
click at [169, 173] on span "Views: [DATE] - [DATE]" at bounding box center [141, 173] width 114 height 12
click at [133, 244] on button "Total Views" at bounding box center [143, 250] width 155 height 25
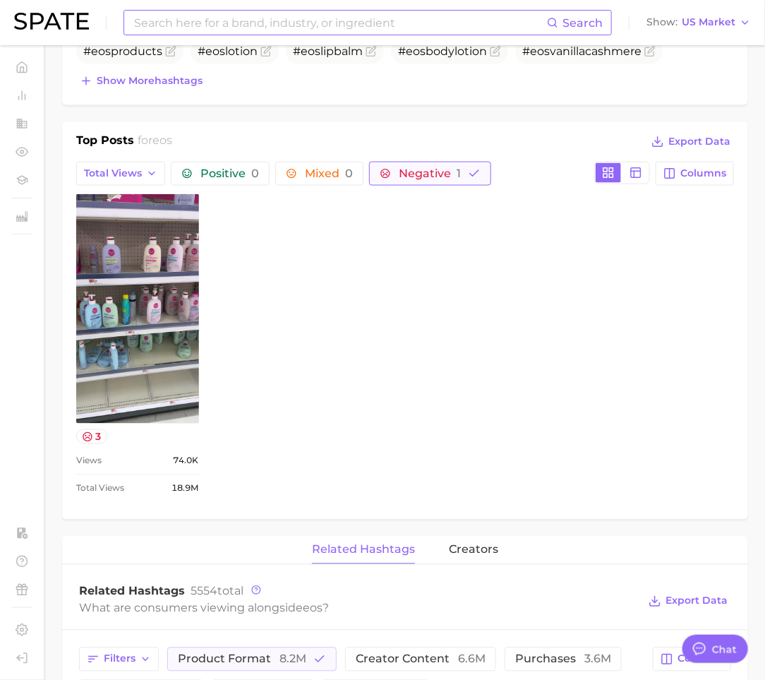
click at [399, 173] on span "Negative 1" at bounding box center [430, 173] width 62 height 11
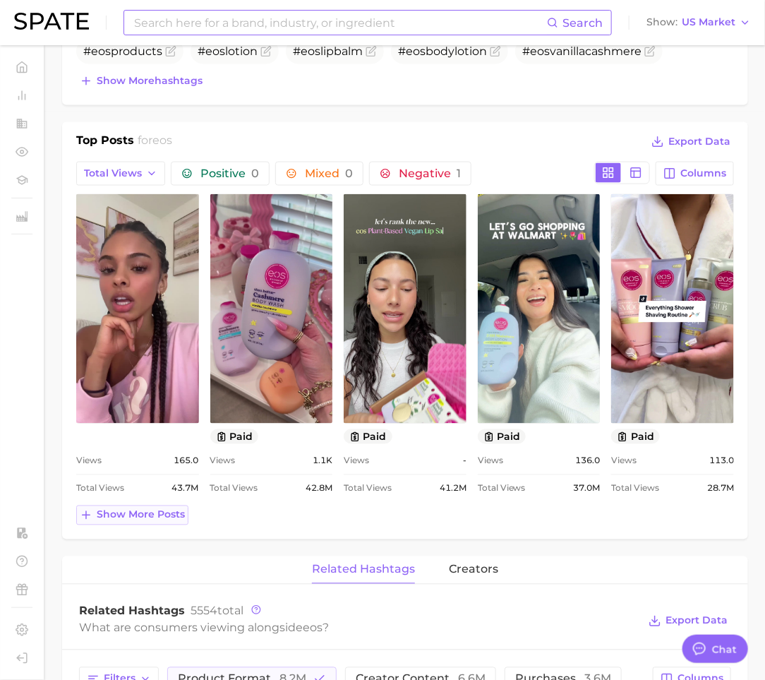
click at [172, 510] on span "Show more posts" at bounding box center [141, 515] width 88 height 12
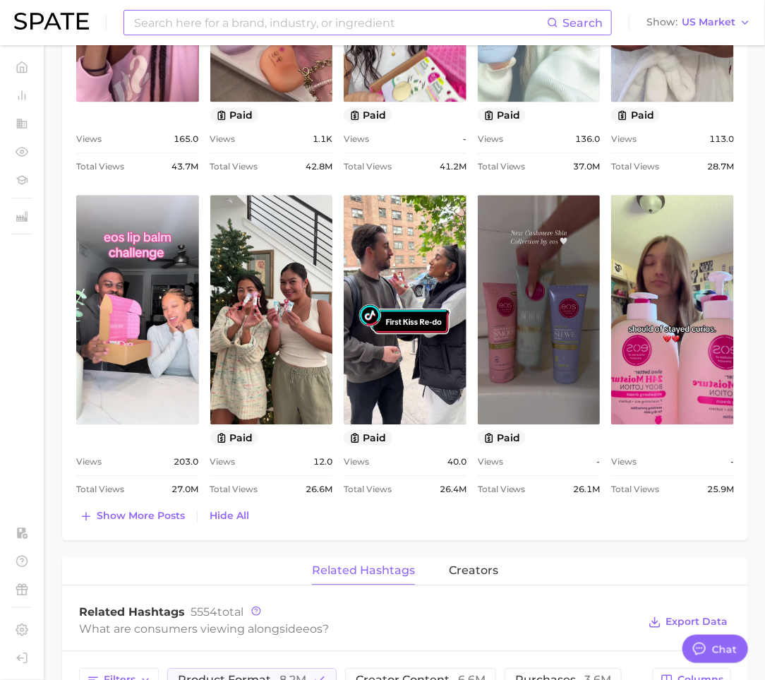
scroll to position [907, 0]
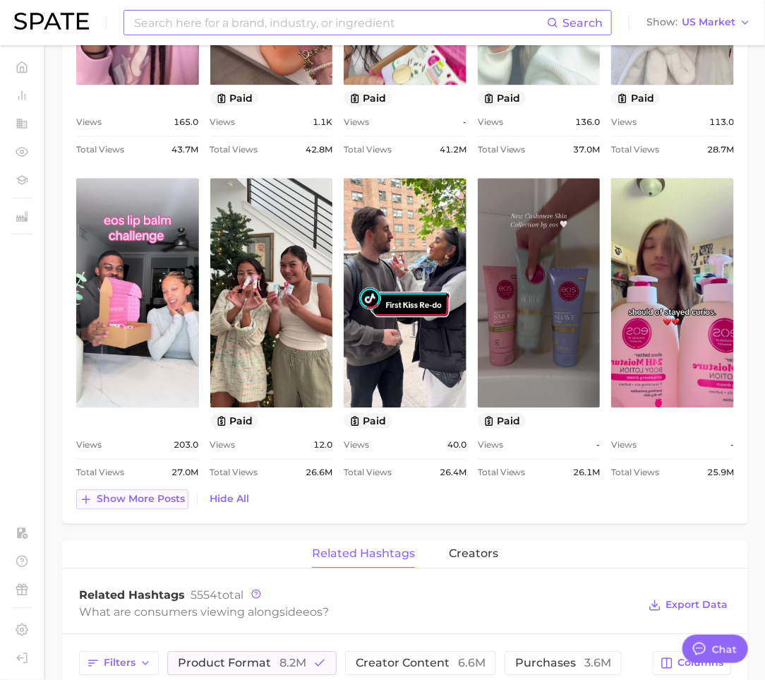
click at [149, 496] on span "Show more posts" at bounding box center [141, 499] width 88 height 12
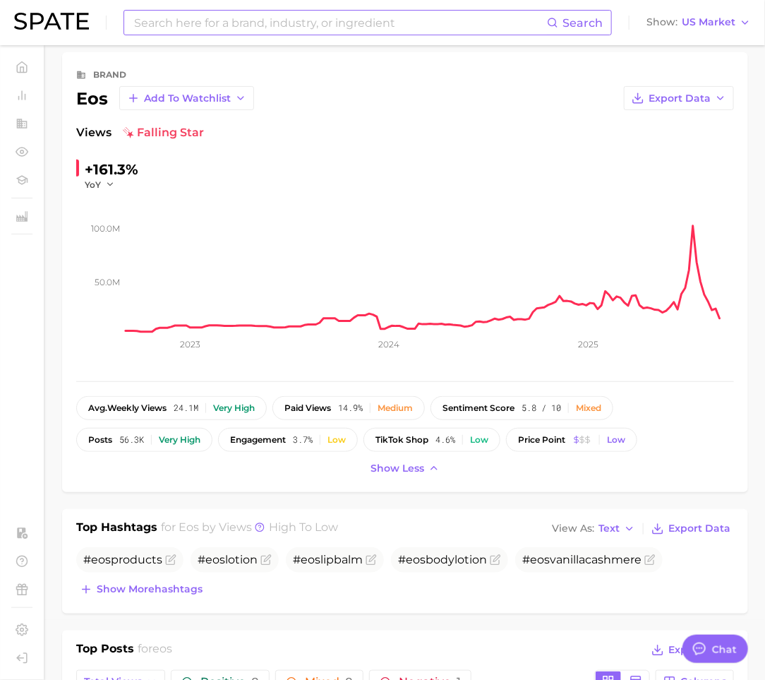
scroll to position [1, 0]
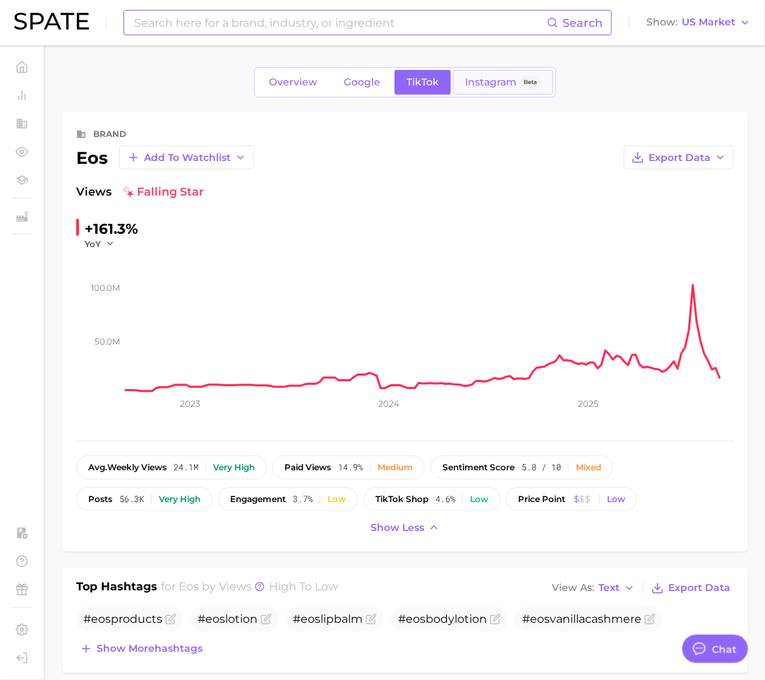
click at [502, 92] on link "Instagram Beta" at bounding box center [503, 82] width 100 height 25
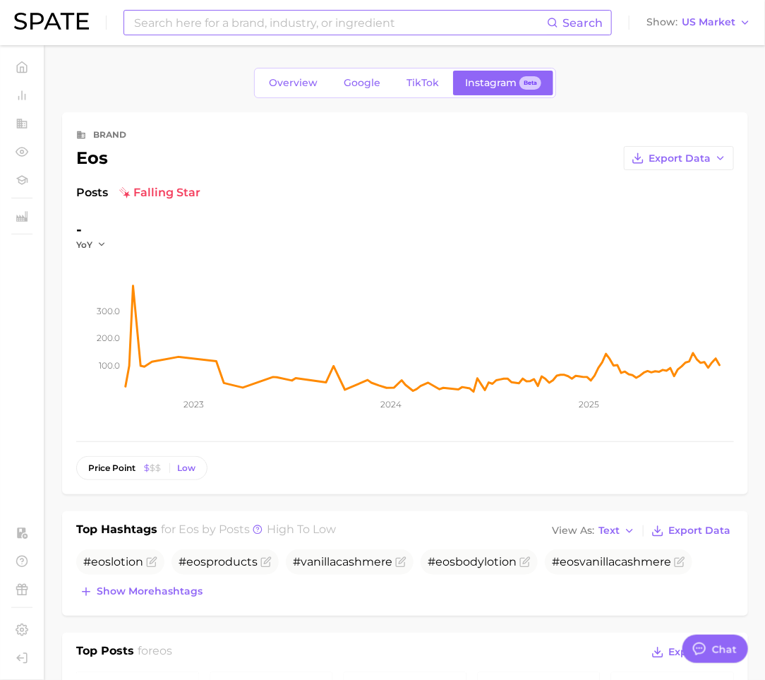
click at [361, 26] on input at bounding box center [340, 23] width 414 height 24
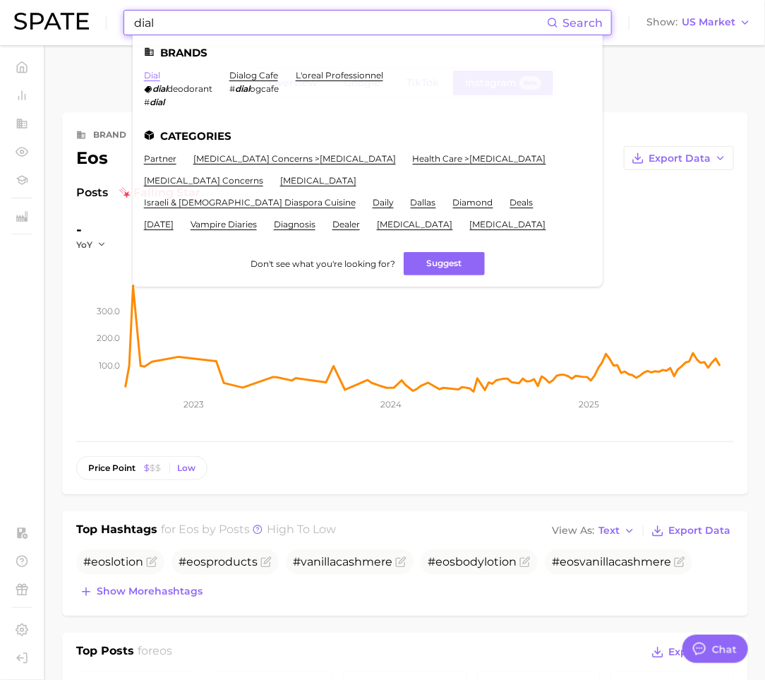
type input "dial"
click at [145, 75] on link "dial" at bounding box center [152, 75] width 16 height 11
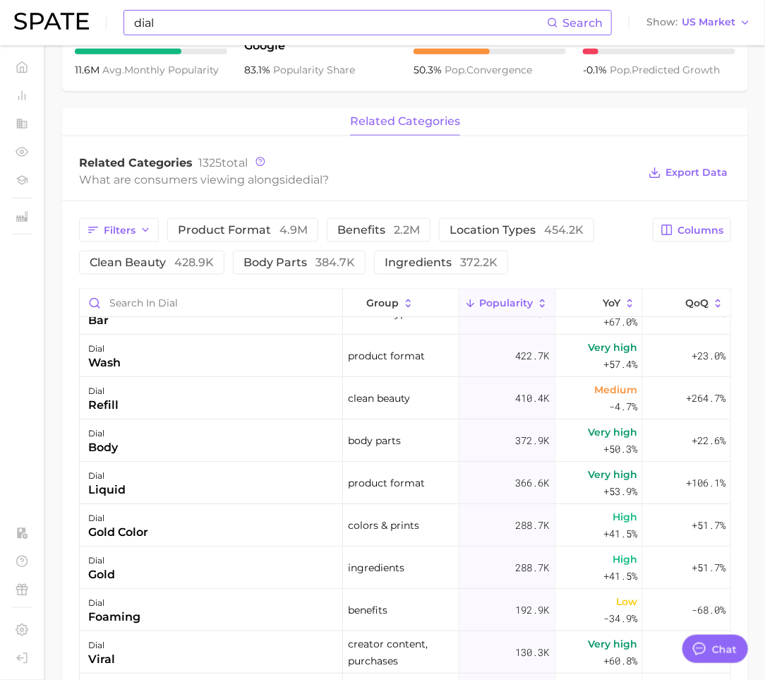
scroll to position [236, 0]
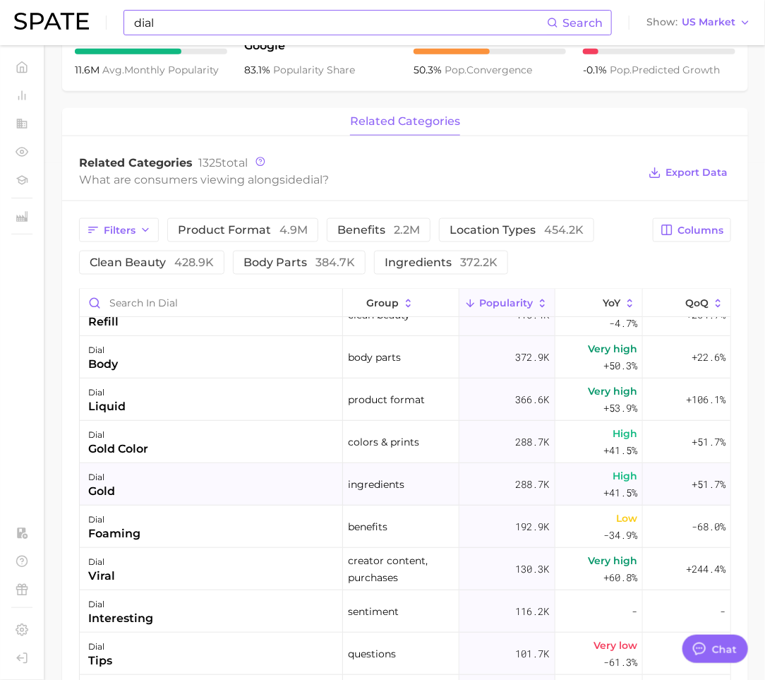
click at [184, 477] on div "dial gold" at bounding box center [211, 484] width 263 height 42
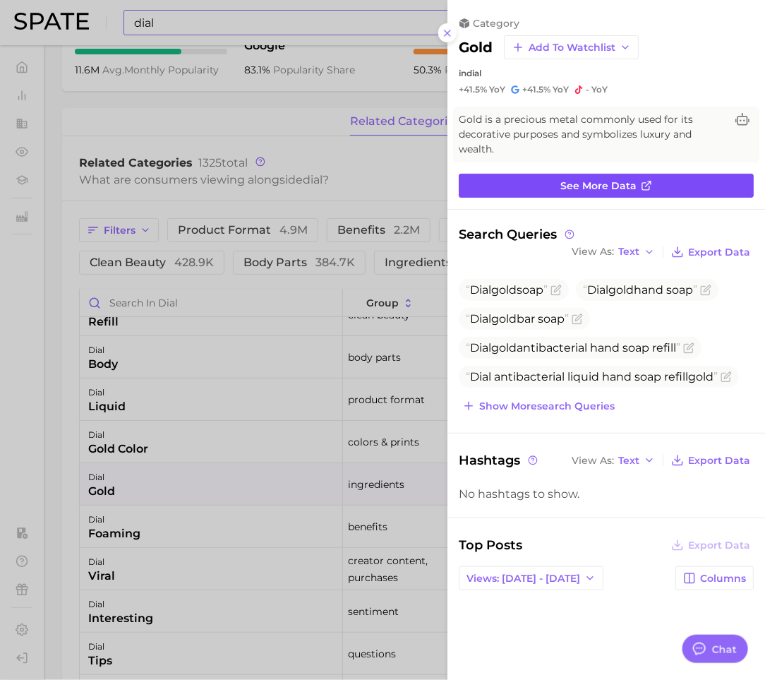
click at [624, 180] on span "See more data" at bounding box center [599, 186] width 76 height 12
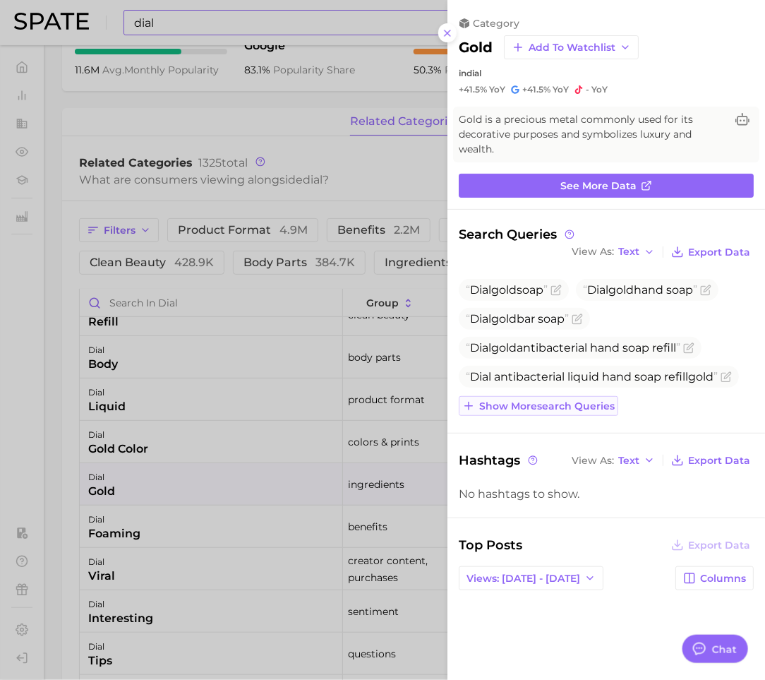
click at [543, 405] on span "Show more search queries" at bounding box center [547, 406] width 136 height 12
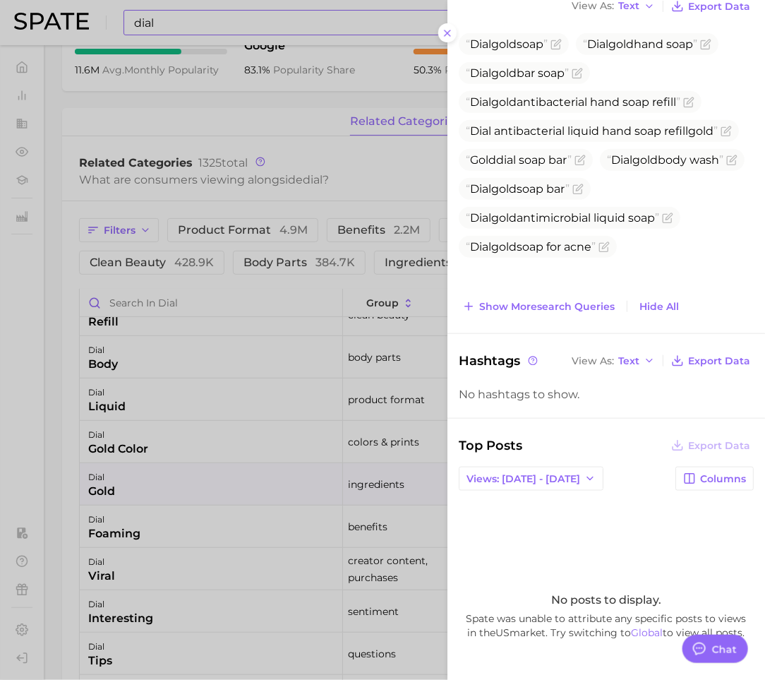
scroll to position [321, 0]
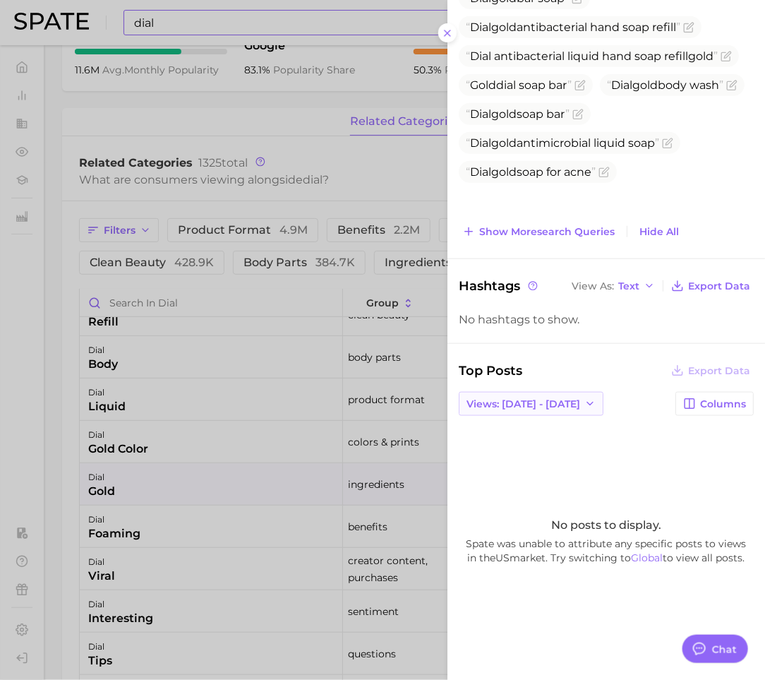
click at [563, 392] on button "Views: [DATE] - [DATE]" at bounding box center [531, 404] width 145 height 24
click at [527, 443] on button "Total Views" at bounding box center [525, 455] width 155 height 25
click at [664, 553] on link "Global" at bounding box center [648, 558] width 32 height 13
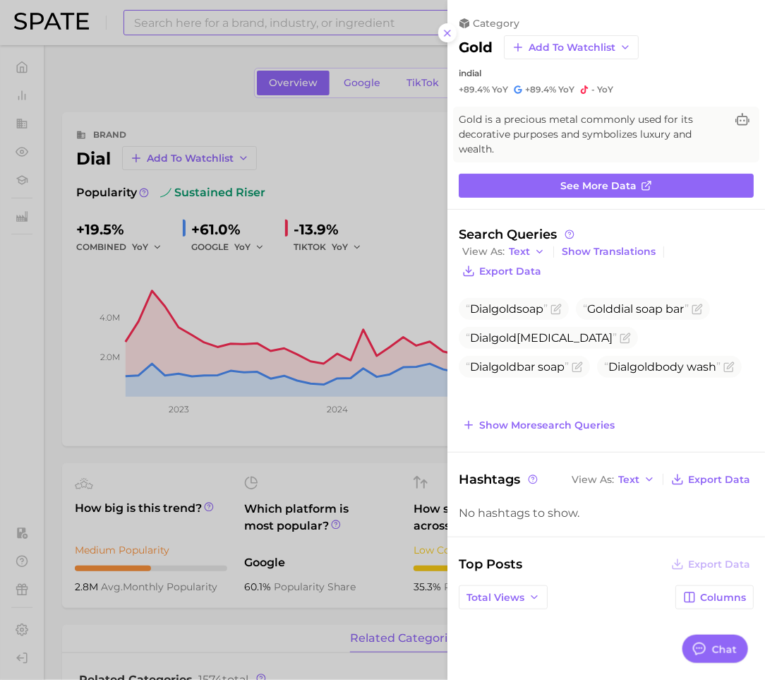
click at [408, 199] on div at bounding box center [382, 340] width 765 height 680
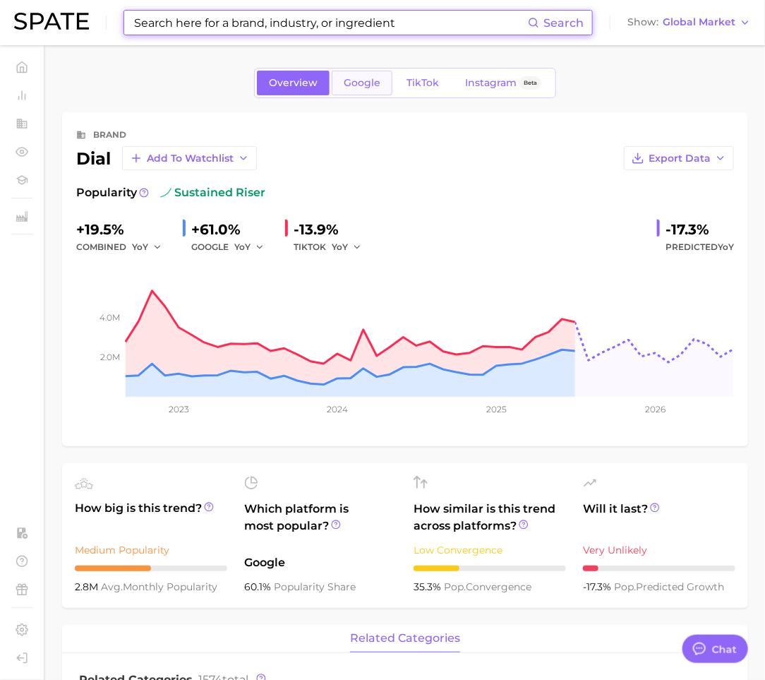
click at [376, 84] on span "Google" at bounding box center [362, 83] width 37 height 12
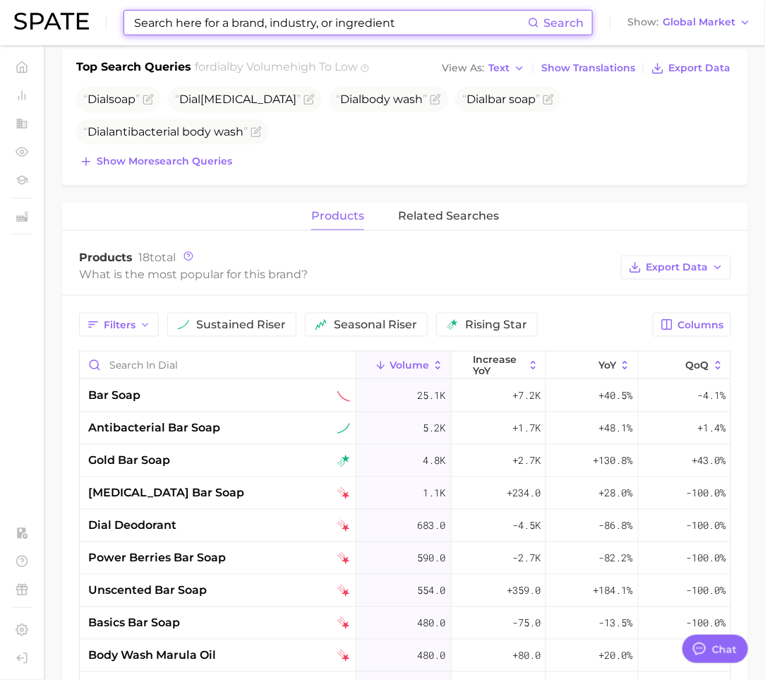
scroll to position [574, 0]
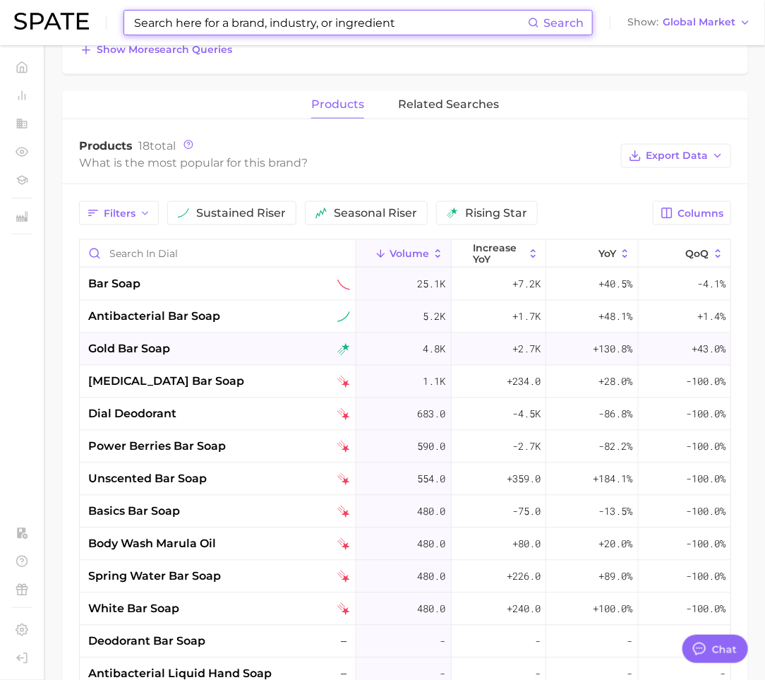
click at [314, 348] on div "gold bar soap" at bounding box center [219, 349] width 262 height 17
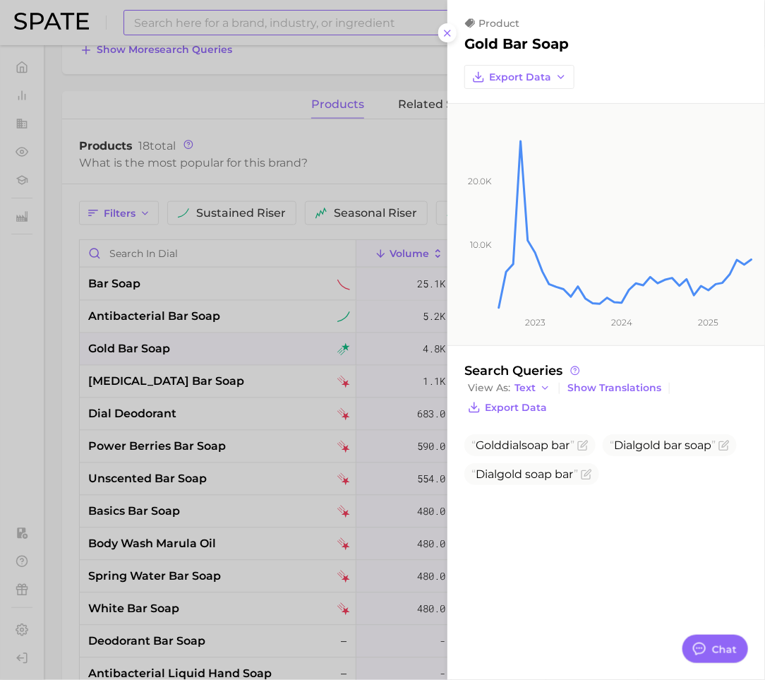
click at [391, 556] on div at bounding box center [382, 340] width 765 height 680
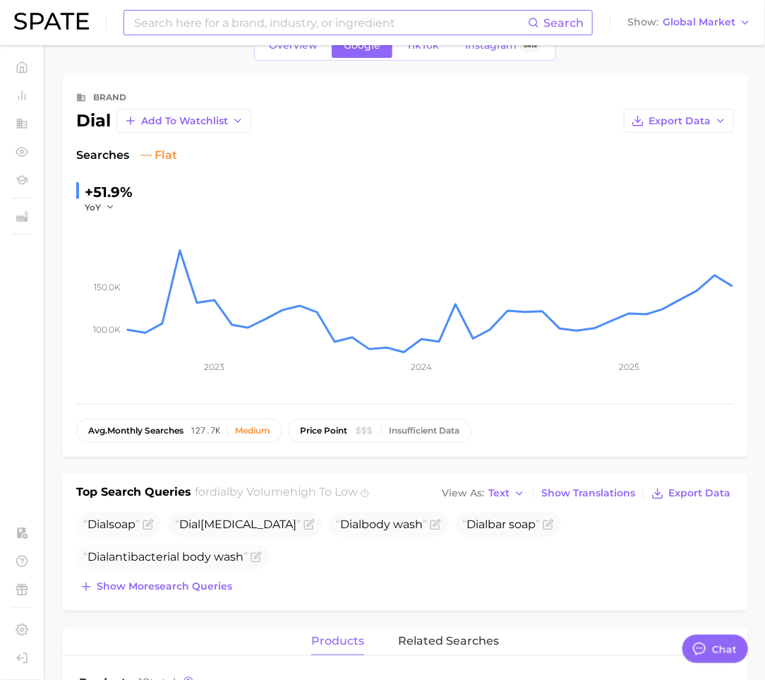
scroll to position [0, 0]
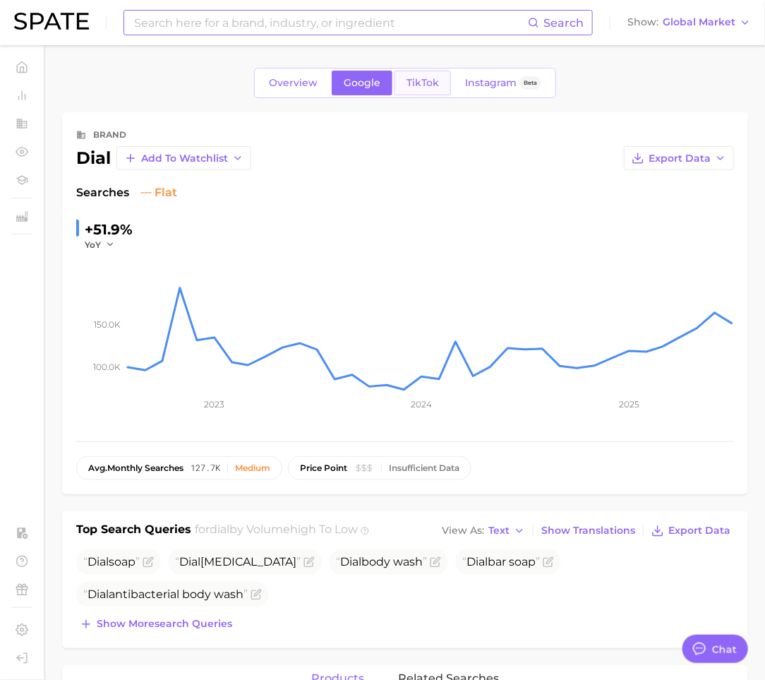
click at [426, 90] on link "TikTok" at bounding box center [423, 83] width 56 height 25
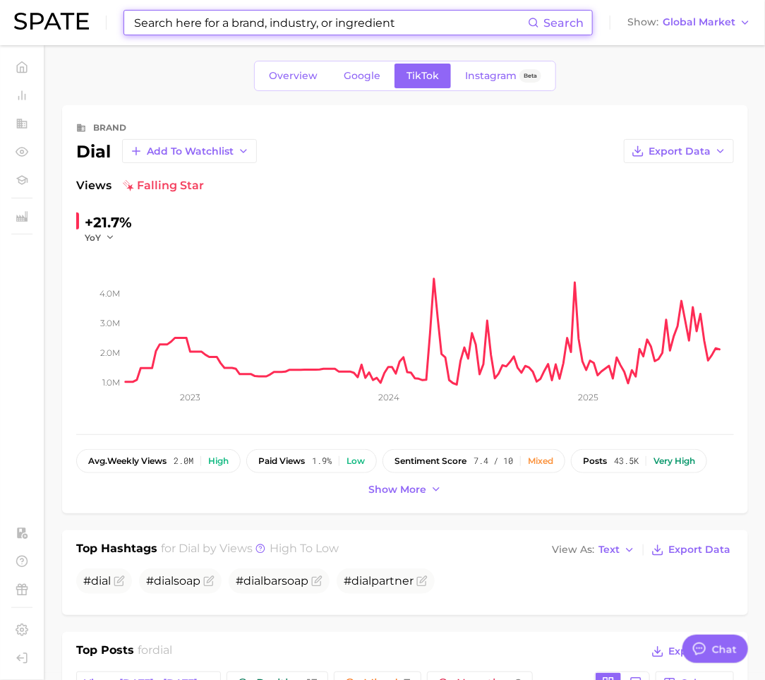
scroll to position [8, 0]
click at [374, 480] on button "Show more" at bounding box center [405, 488] width 80 height 19
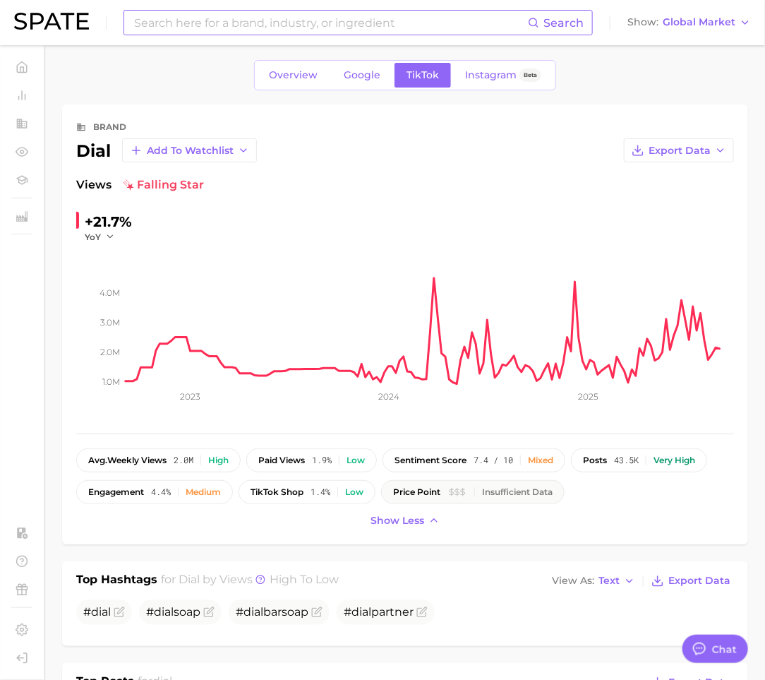
click at [448, 500] on button "price point Insufficient Data" at bounding box center [473, 492] width 184 height 24
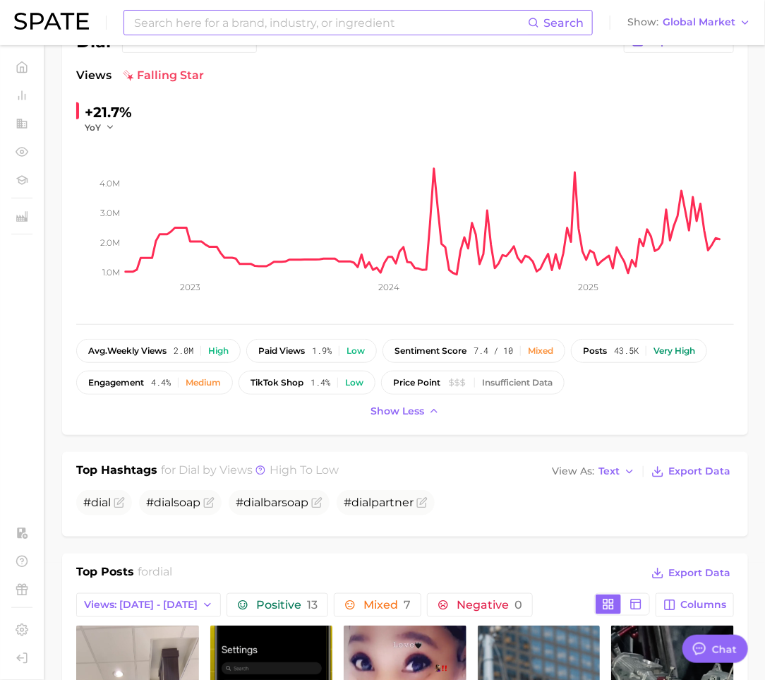
scroll to position [196, 0]
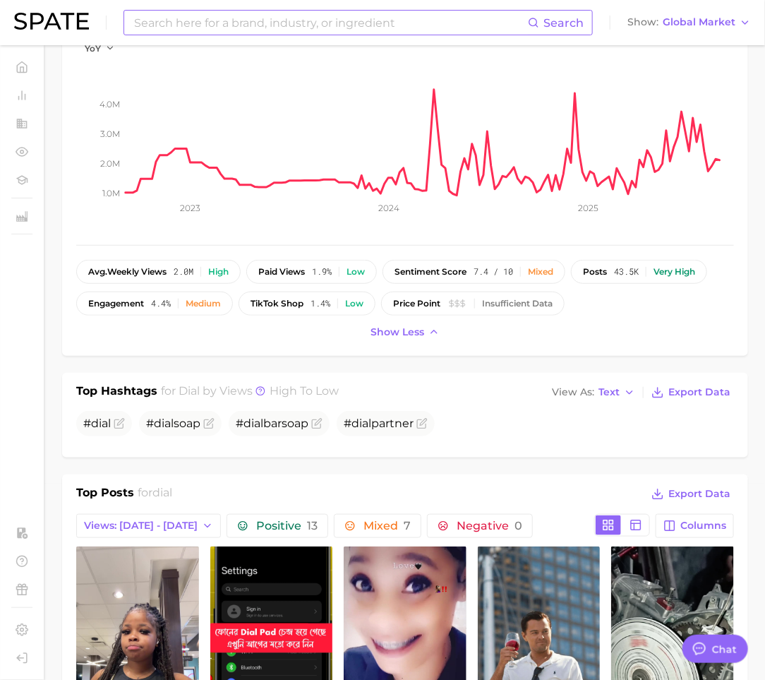
click at [713, 38] on div "Search Show Global Market" at bounding box center [382, 22] width 737 height 45
click at [713, 24] on span "Global Market" at bounding box center [699, 22] width 73 height 8
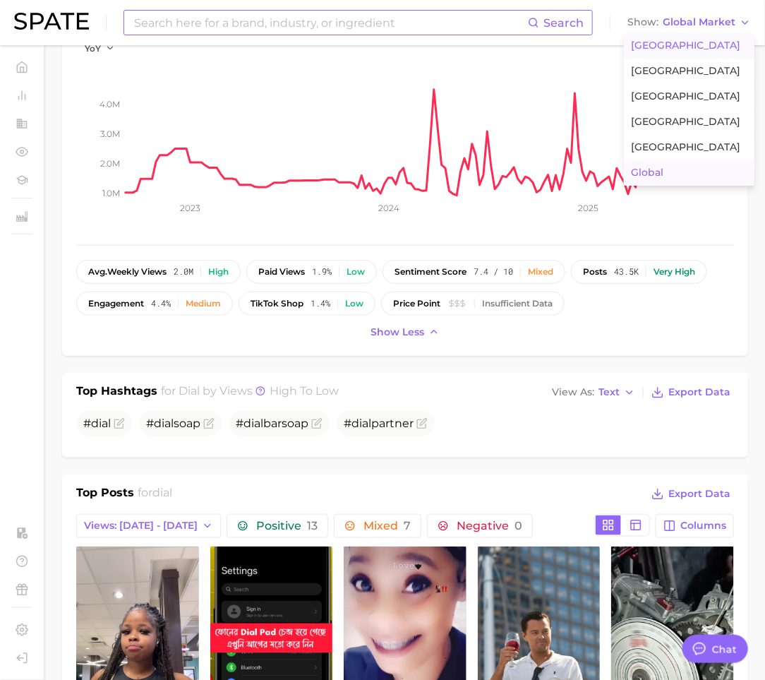
click at [685, 51] on span "[GEOGRAPHIC_DATA]" at bounding box center [685, 46] width 109 height 12
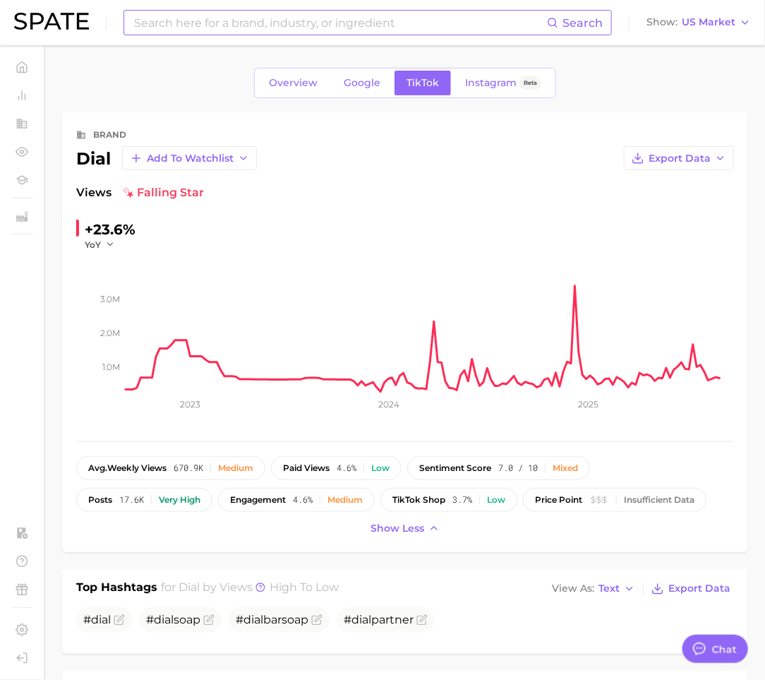
click at [625, 78] on div "Overview Google TikTok Instagram Beta" at bounding box center [405, 83] width 686 height 30
click at [628, 95] on div "Overview Google TikTok Instagram Beta" at bounding box center [405, 83] width 686 height 30
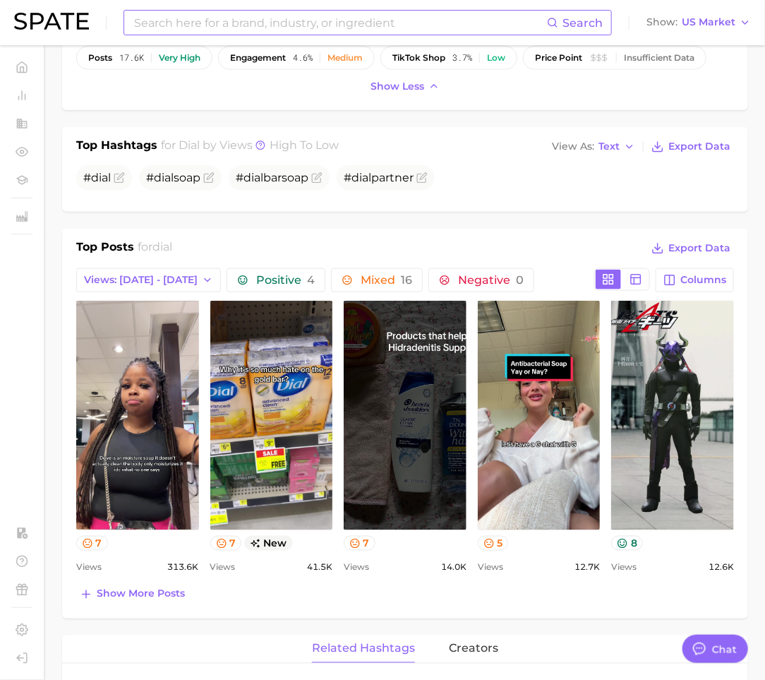
scroll to position [552, 0]
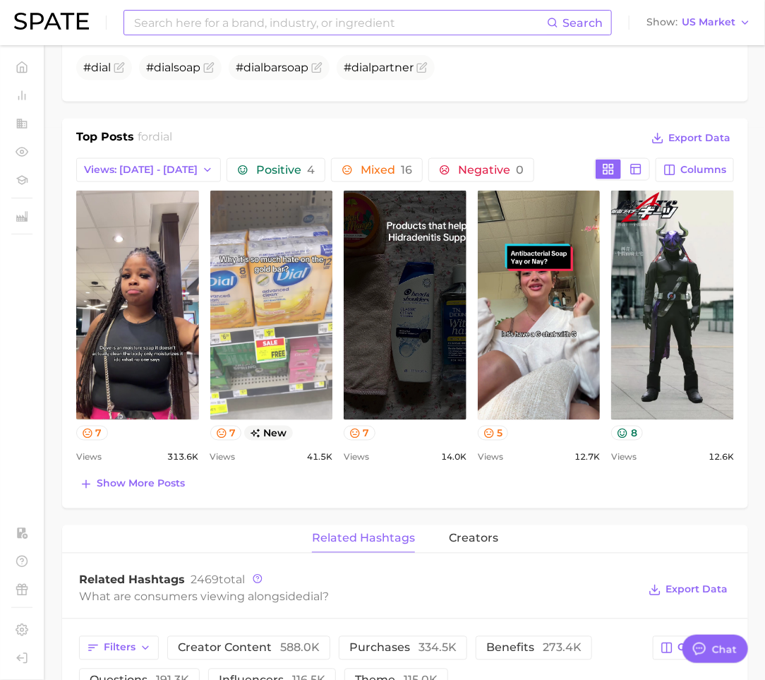
click at [298, 309] on link "view post on TikTok" at bounding box center [271, 305] width 123 height 229
type textarea "x"
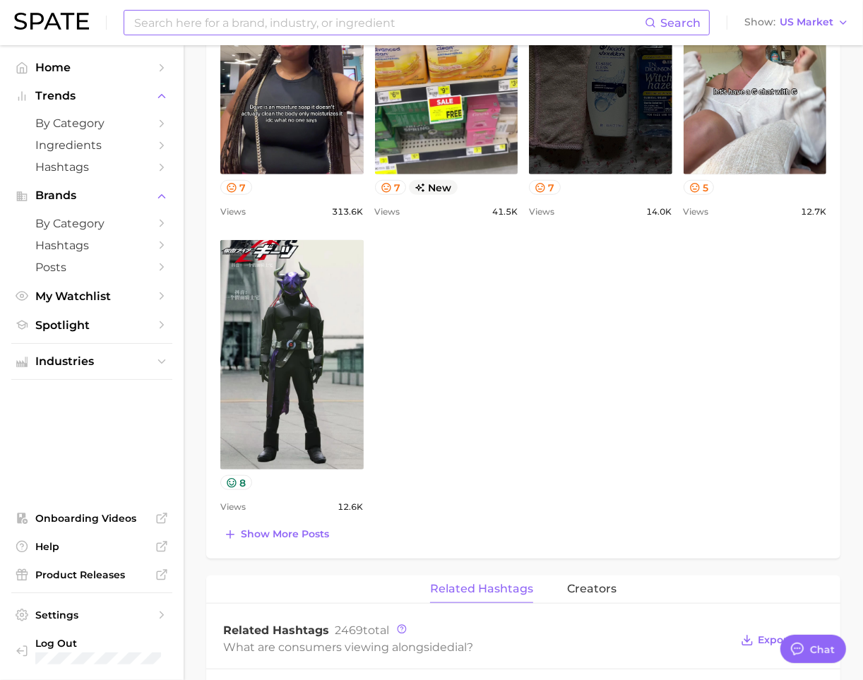
scroll to position [1059, 0]
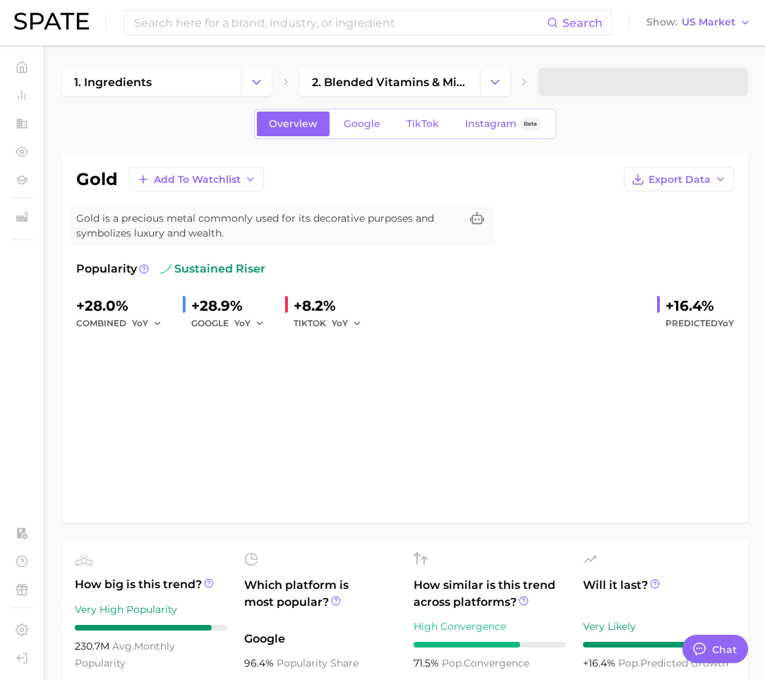
type textarea "x"
